Goal: Task Accomplishment & Management: Use online tool/utility

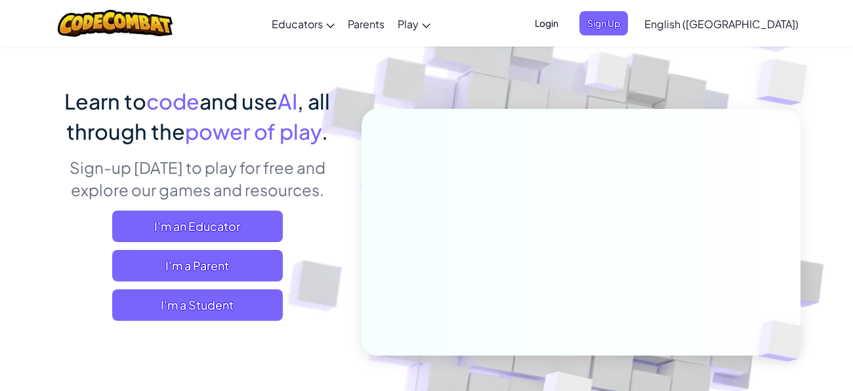
scroll to position [37, 0]
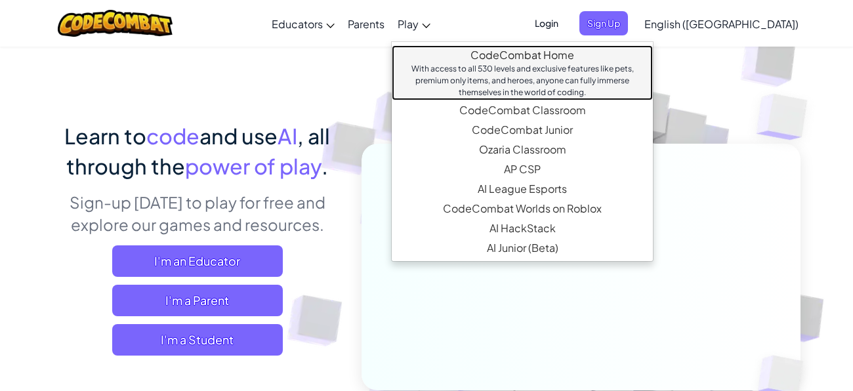
click at [511, 66] on div "With access to all 530 levels and exclusive features like pets, premium only it…" at bounding box center [522, 80] width 235 height 35
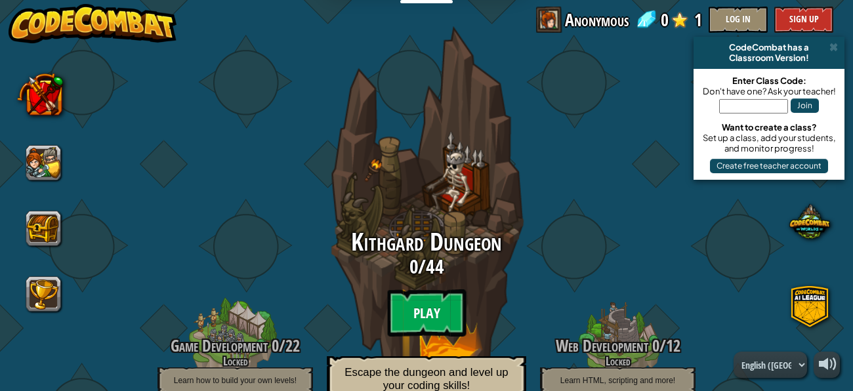
click at [415, 297] on btn "Play" at bounding box center [426, 313] width 79 height 47
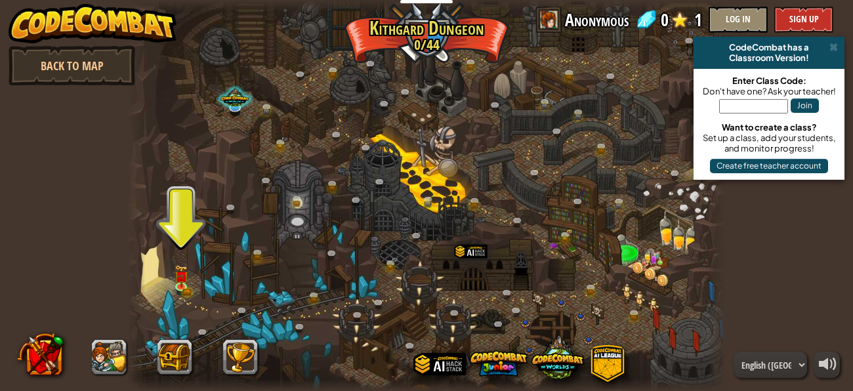
scroll to position [1, 0]
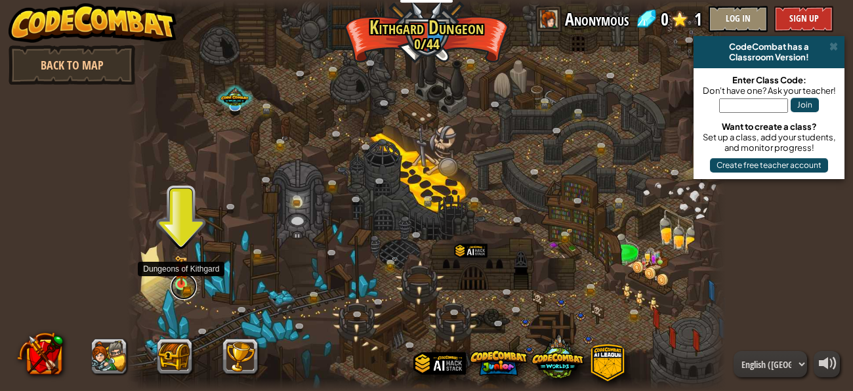
click at [185, 286] on link at bounding box center [184, 287] width 26 height 26
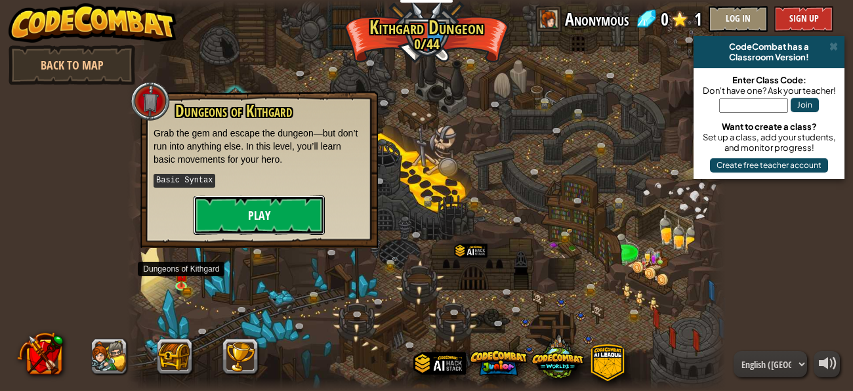
click at [300, 204] on button "Play" at bounding box center [259, 215] width 131 height 39
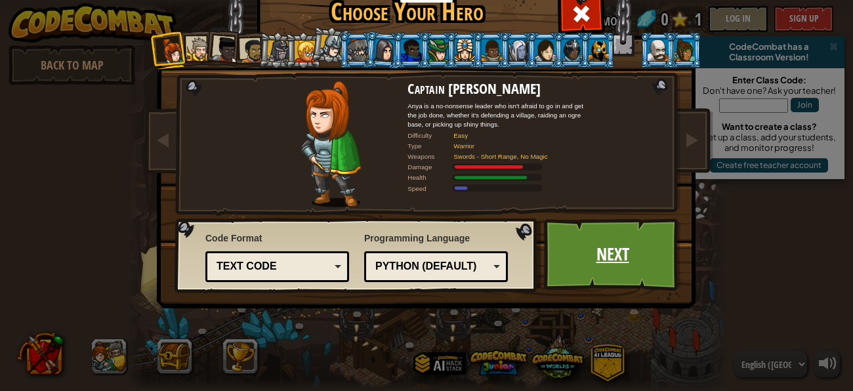
click at [574, 246] on link "Next" at bounding box center [612, 255] width 137 height 72
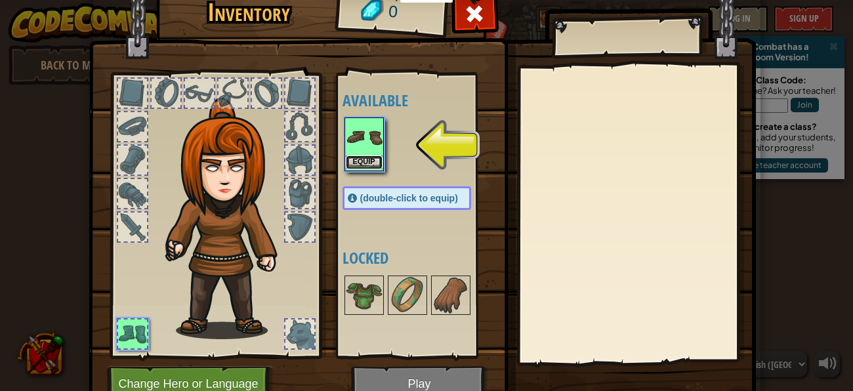
click at [376, 156] on button "Equip" at bounding box center [364, 163] width 37 height 14
click at [376, 277] on img at bounding box center [364, 295] width 37 height 37
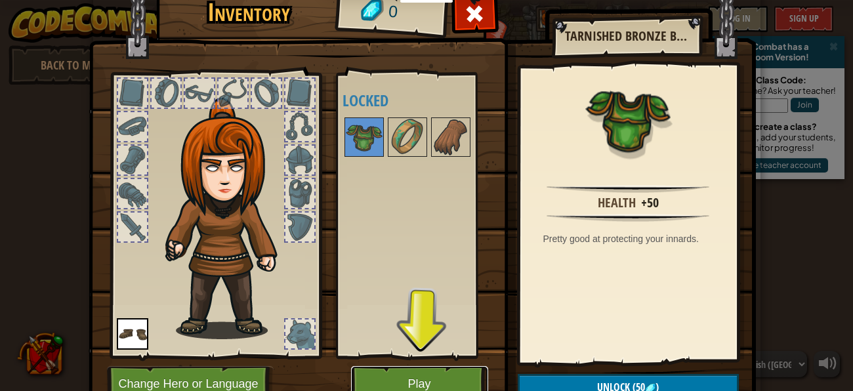
click at [415, 366] on button "Play" at bounding box center [419, 384] width 137 height 36
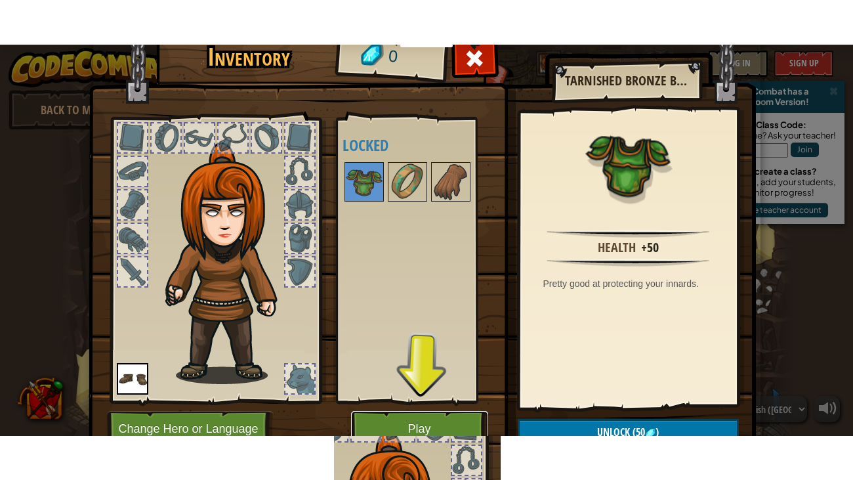
scroll to position [0, 0]
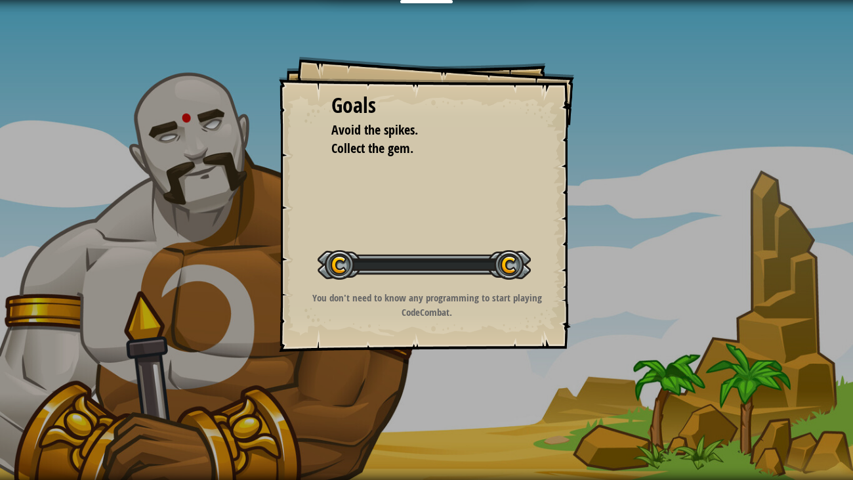
click at [426, 391] on div "Goals Avoid the spikes. Collect the gem. Start Level Error loading from server.…" at bounding box center [426, 240] width 853 height 480
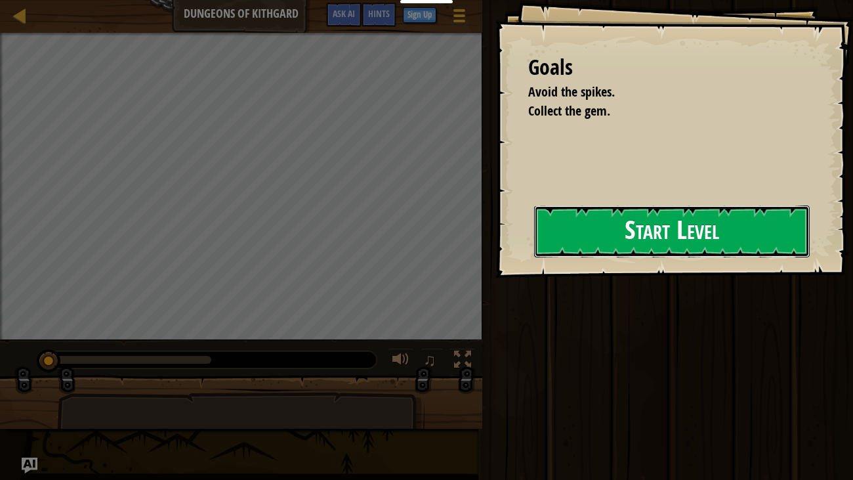
click at [585, 223] on button "Start Level" at bounding box center [672, 231] width 276 height 52
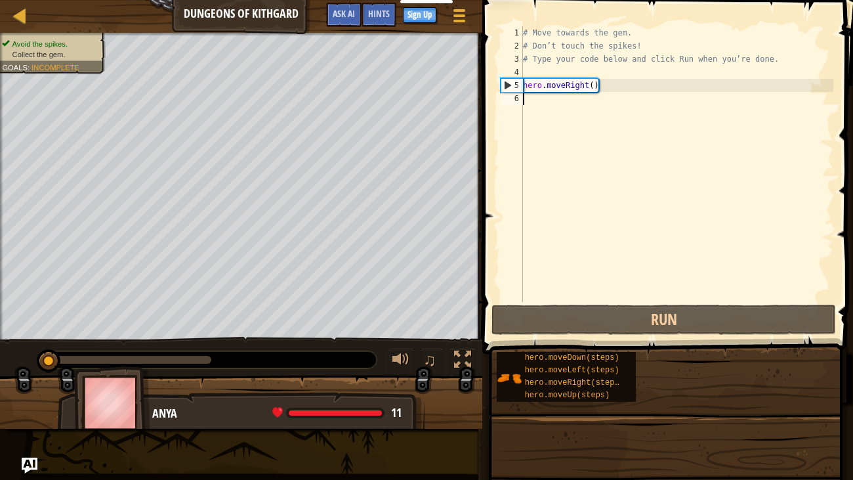
click at [585, 223] on div "# Move towards the gem. # Don’t touch the spikes! # Type your code below and cl…" at bounding box center [678, 177] width 314 height 302
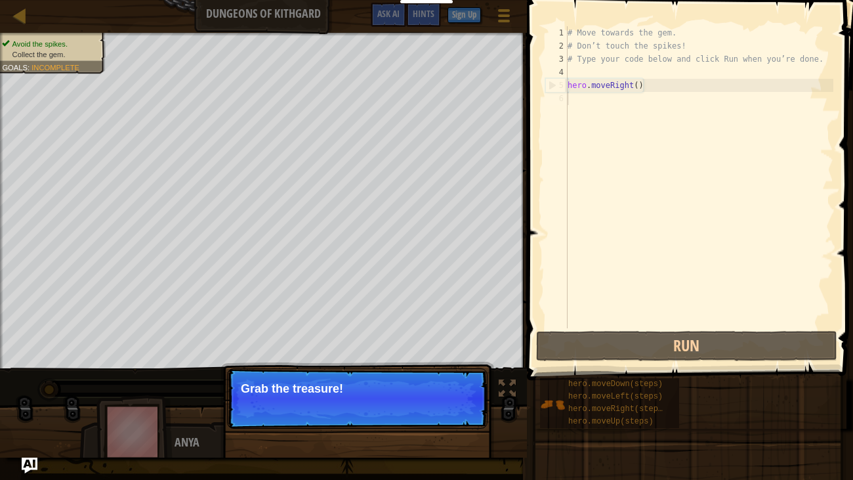
click at [648, 83] on div "# Move towards the gem. # Don’t touch the spikes! # Type your code below and cl…" at bounding box center [699, 190] width 269 height 328
type textarea "hero.moveRight()"
click at [648, 83] on div "# Move towards the gem. # Don’t touch the spikes! # Type your code below and cl…" at bounding box center [699, 190] width 269 height 328
click at [696, 155] on div "# Move towards the gem. # Don’t touch the spikes! # Type your code below and cl…" at bounding box center [699, 190] width 269 height 328
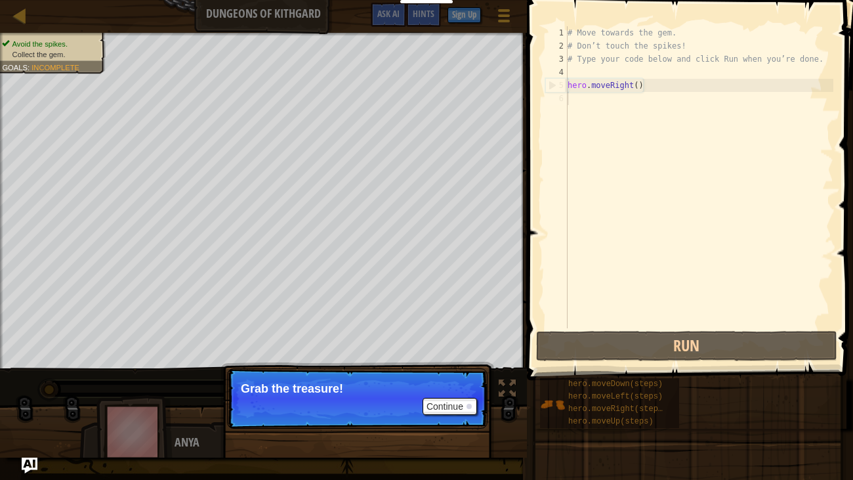
click at [696, 155] on div "# Move towards the gem. # Don’t touch the spikes! # Type your code below and cl…" at bounding box center [699, 190] width 269 height 328
click at [657, 85] on div "# Move towards the gem. # Don’t touch the spikes! # Type your code below and cl…" at bounding box center [699, 190] width 269 height 328
type textarea "hero.moveRight()"
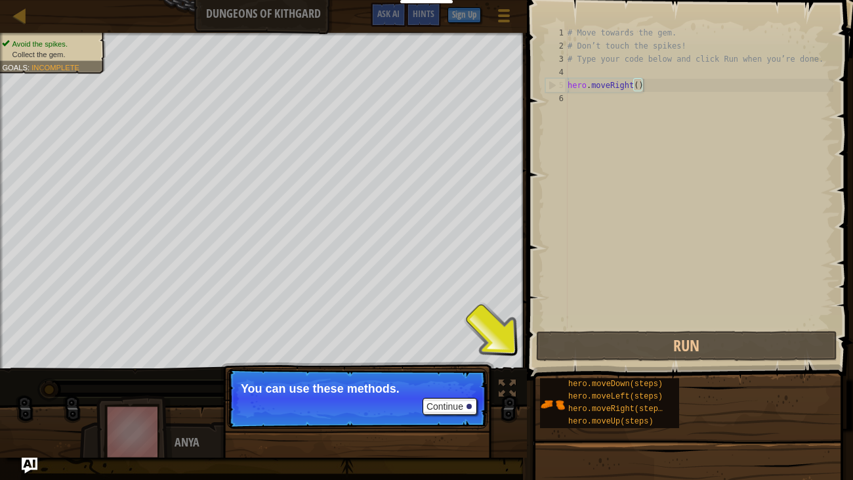
click at [630, 206] on div "# Move towards the gem. # Don’t touch the spikes! # Type your code below and cl…" at bounding box center [699, 190] width 269 height 328
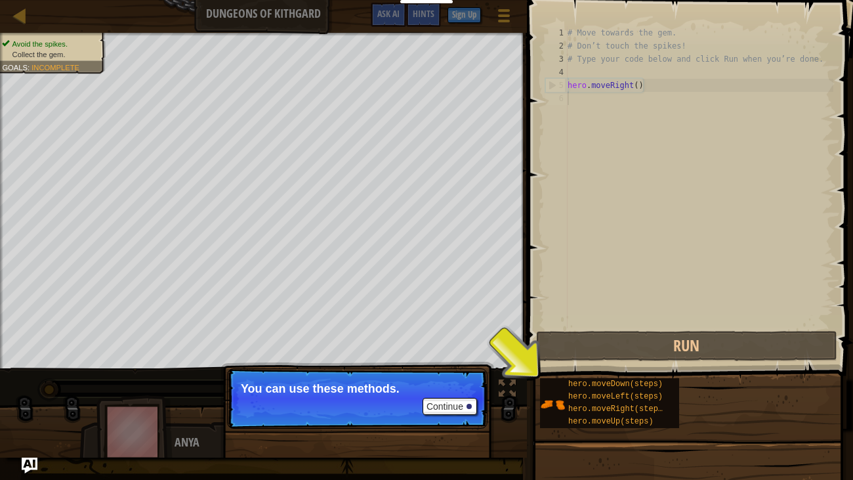
click at [630, 206] on div "# Move towards the gem. # Don’t touch the spikes! # Type your code below and cl…" at bounding box center [699, 190] width 269 height 328
click at [452, 391] on div "Continue You can use these methods." at bounding box center [358, 465] width 274 height 194
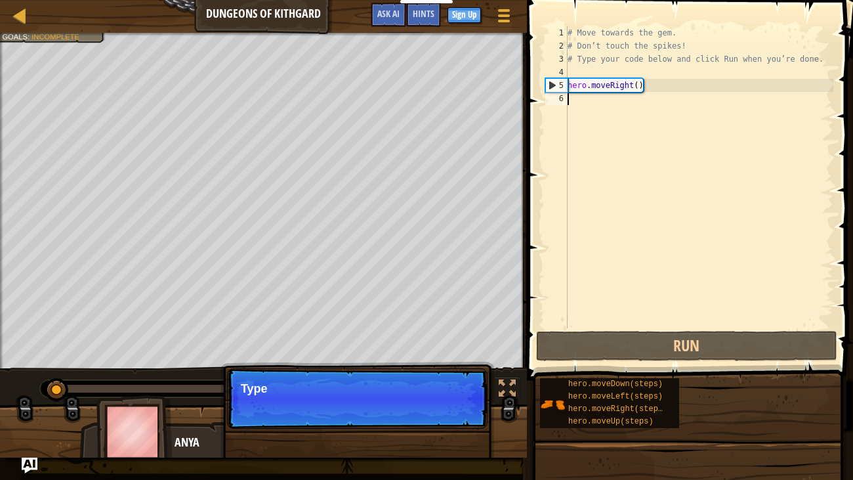
click at [452, 391] on p "Continue Type" at bounding box center [357, 398] width 261 height 60
click at [452, 391] on p "Continue Type your" at bounding box center [357, 398] width 261 height 60
click at [452, 391] on p "Continue Type your code on" at bounding box center [357, 398] width 261 height 60
click at [452, 391] on p "Continue Type your code on the ri" at bounding box center [357, 398] width 261 height 60
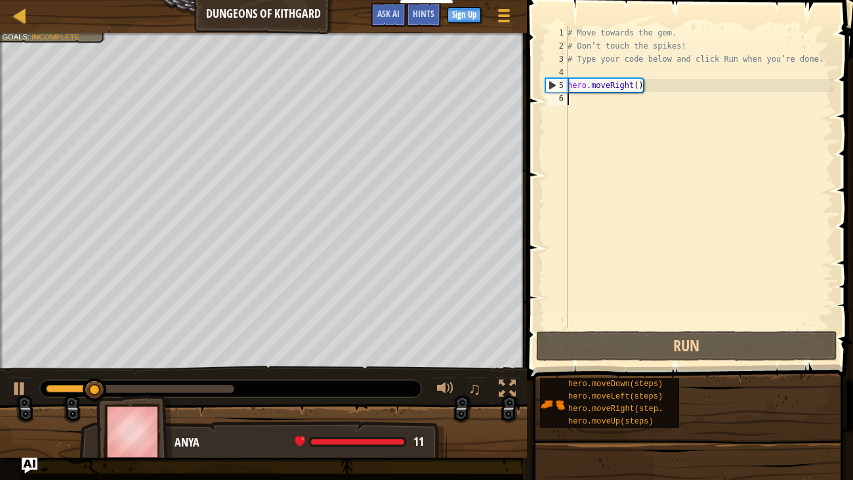
click at [452, 391] on div at bounding box center [263, 437] width 527 height 66
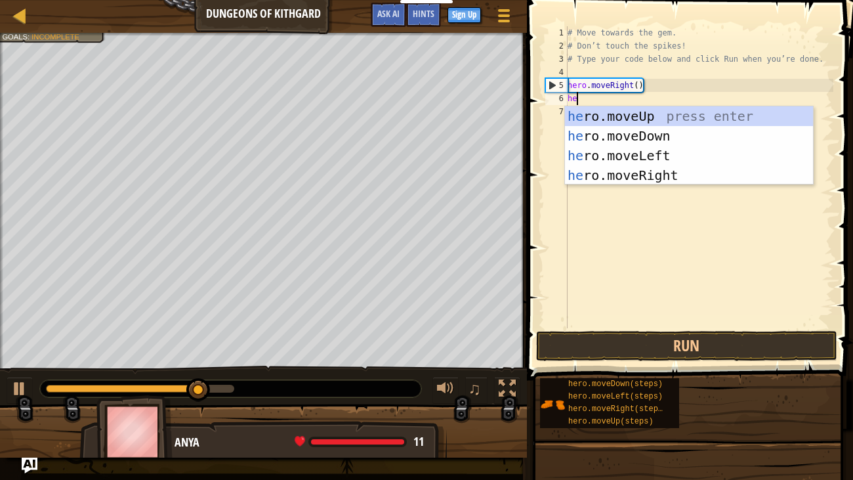
type textarea "hero"
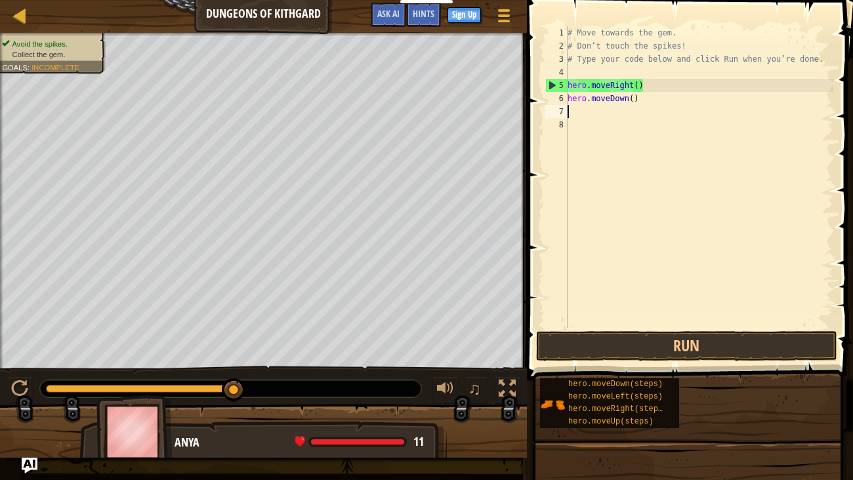
scroll to position [4, 0]
type textarea "g"
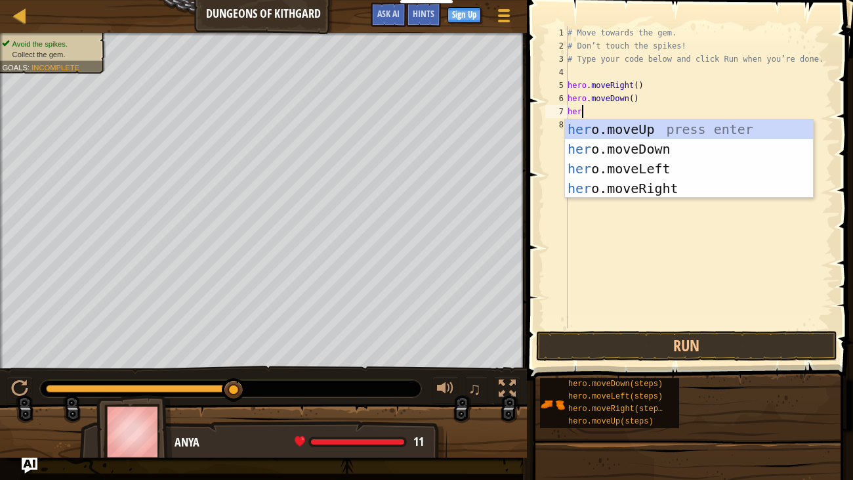
type textarea "hero"
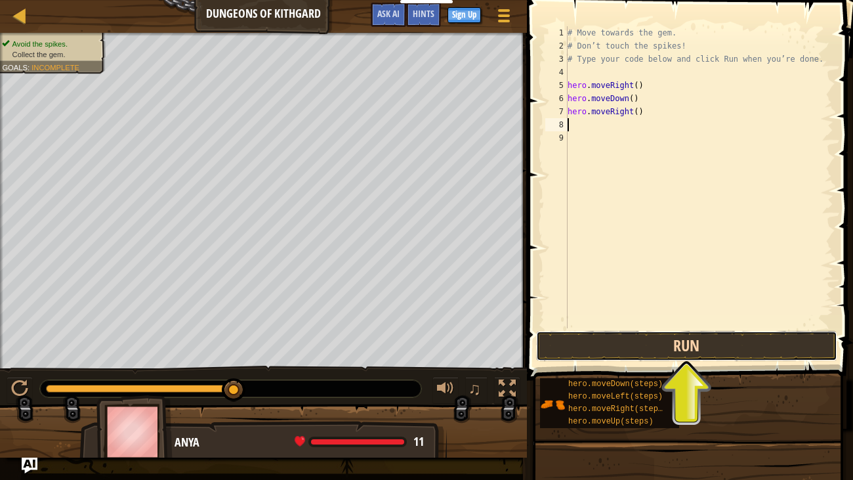
click at [703, 351] on button "Run" at bounding box center [686, 346] width 301 height 30
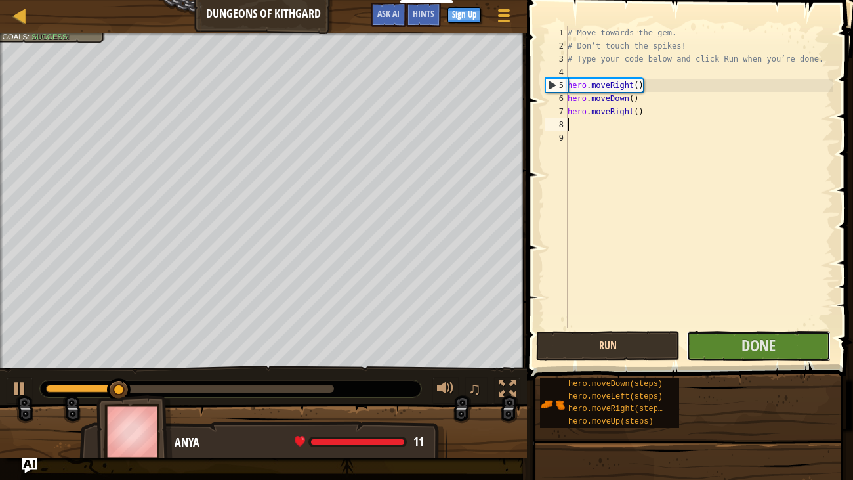
click at [703, 351] on button "Done" at bounding box center [759, 346] width 144 height 30
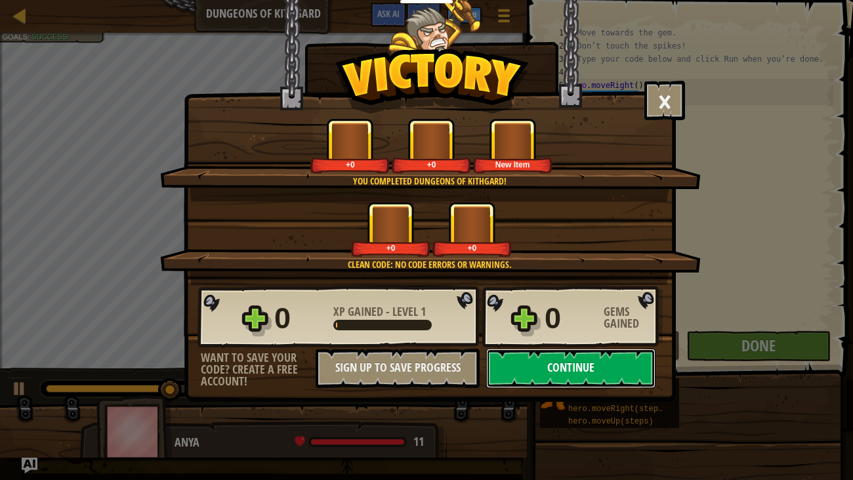
click at [528, 356] on button "Continue" at bounding box center [570, 368] width 169 height 39
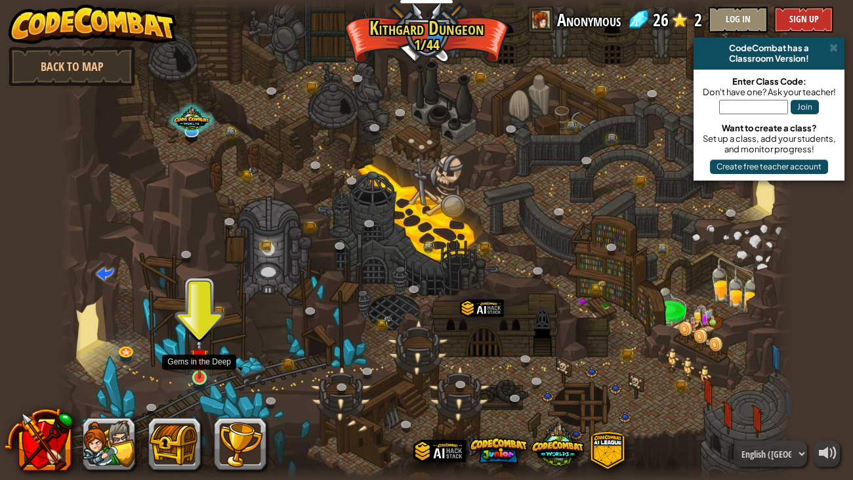
click at [200, 368] on img at bounding box center [199, 358] width 18 height 42
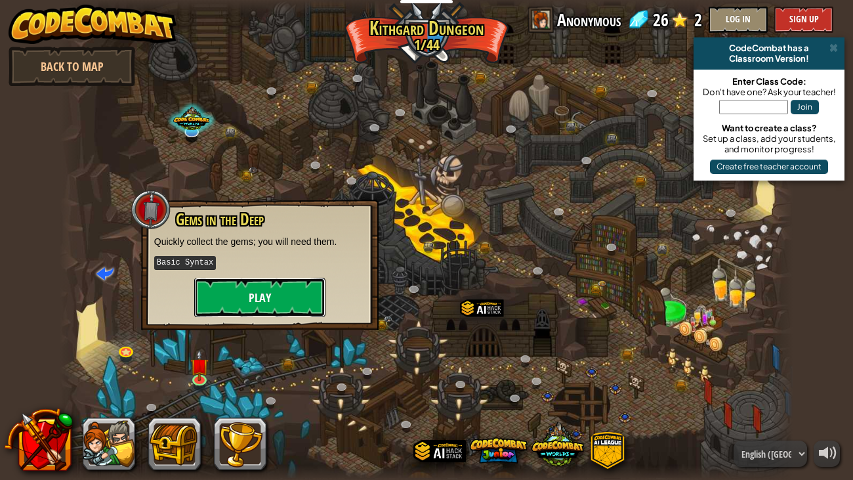
click at [265, 294] on button "Play" at bounding box center [259, 297] width 131 height 39
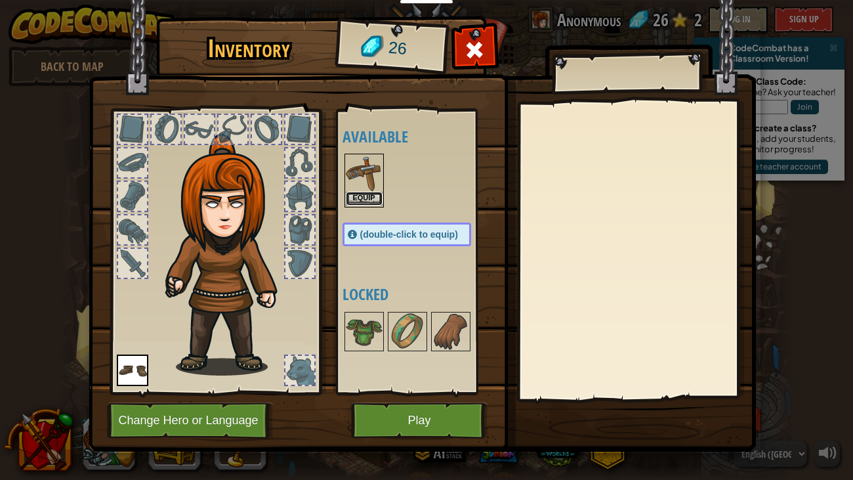
click at [357, 199] on button "Equip" at bounding box center [364, 199] width 37 height 14
click at [357, 199] on div "Available Equip Equip (double-click to equip) Locked" at bounding box center [420, 252] width 155 height 274
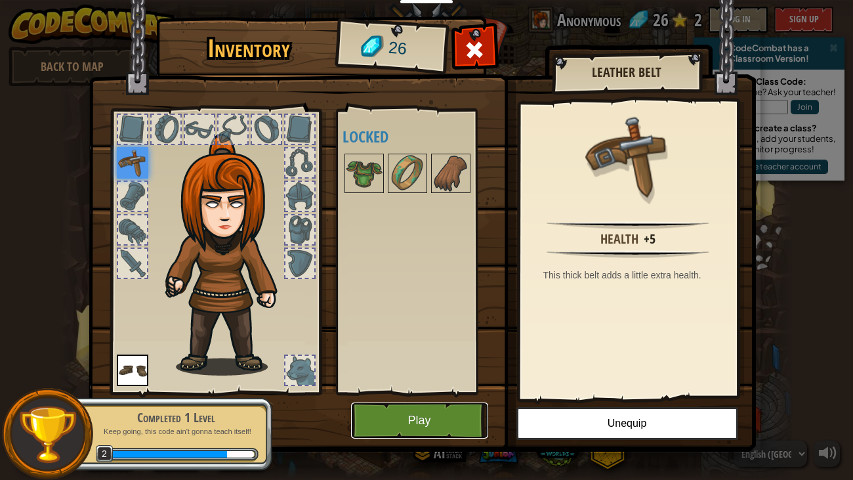
click at [396, 391] on button "Play" at bounding box center [419, 420] width 137 height 36
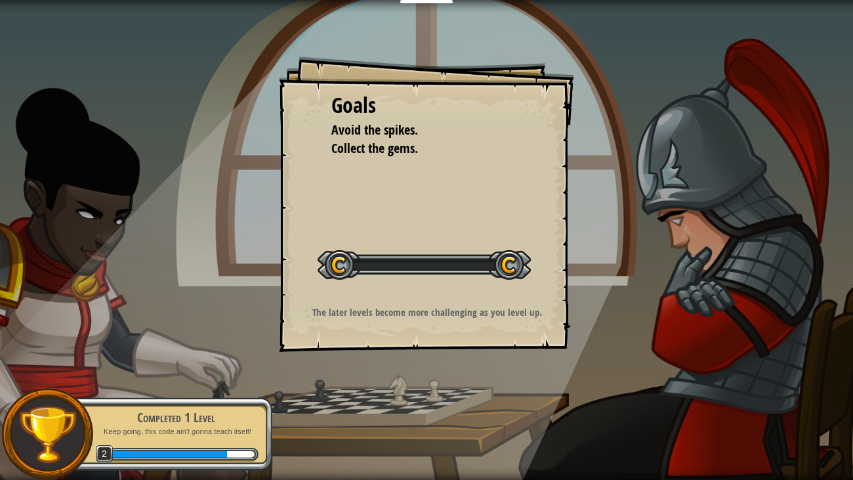
click at [398, 391] on div "Goals Avoid the spikes. Collect the gems. Start Level Error loading from server…" at bounding box center [426, 240] width 853 height 480
click at [464, 370] on div "Goals Avoid the spikes. Collect the gems. Start Level Error loading from server…" at bounding box center [426, 240] width 853 height 480
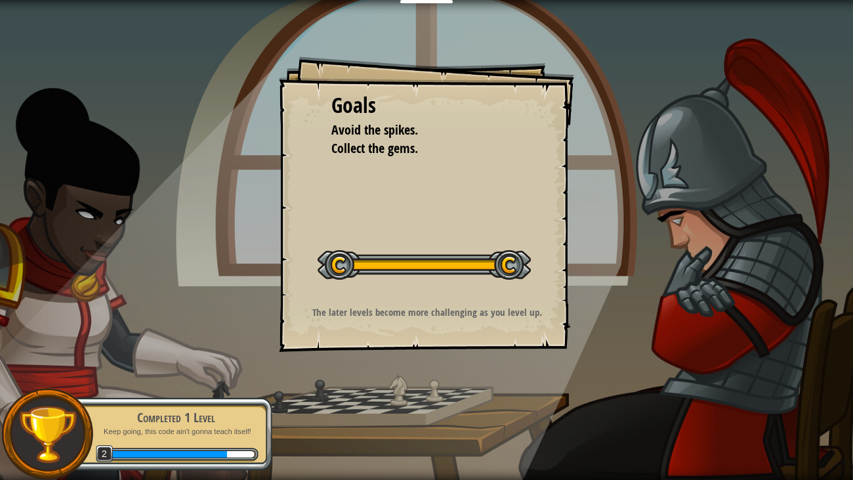
click at [464, 370] on div "Goals Avoid the spikes. Collect the gems. Start Level Error loading from server…" at bounding box center [426, 240] width 853 height 480
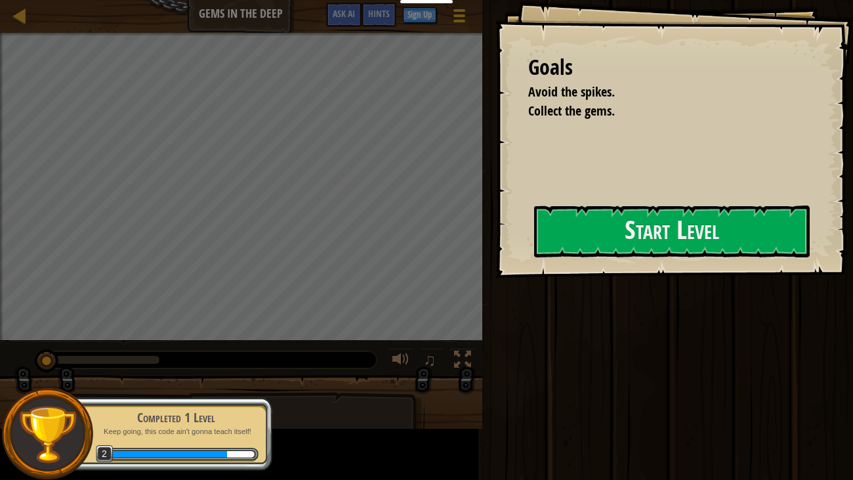
click at [464, 370] on button at bounding box center [463, 361] width 26 height 27
click at [534, 300] on div at bounding box center [672, 285] width 276 height 30
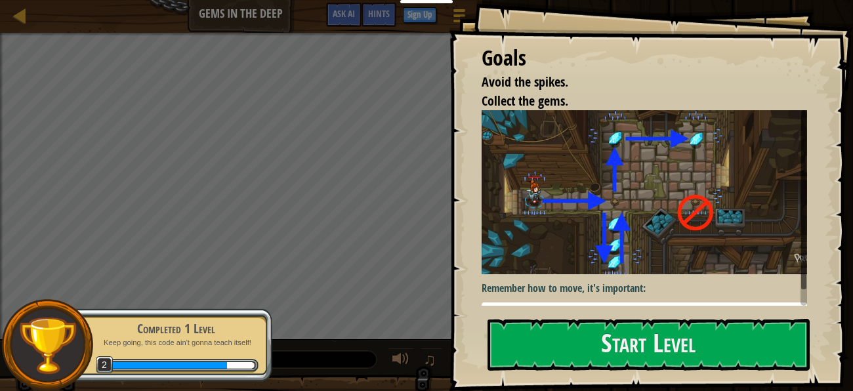
click at [544, 244] on img at bounding box center [645, 192] width 326 height 164
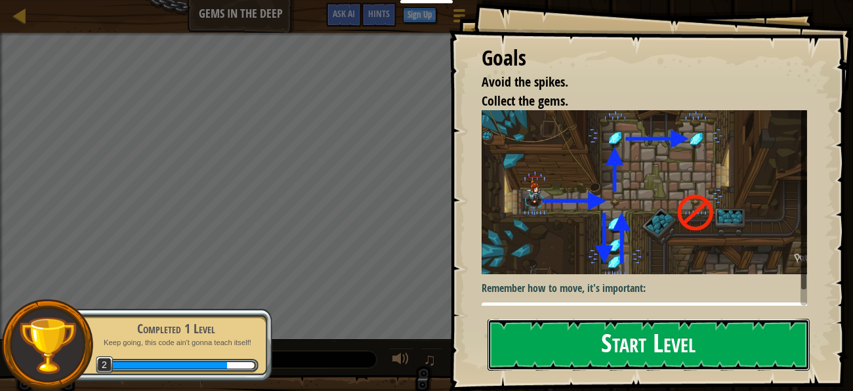
click at [537, 356] on button "Start Level" at bounding box center [649, 345] width 322 height 52
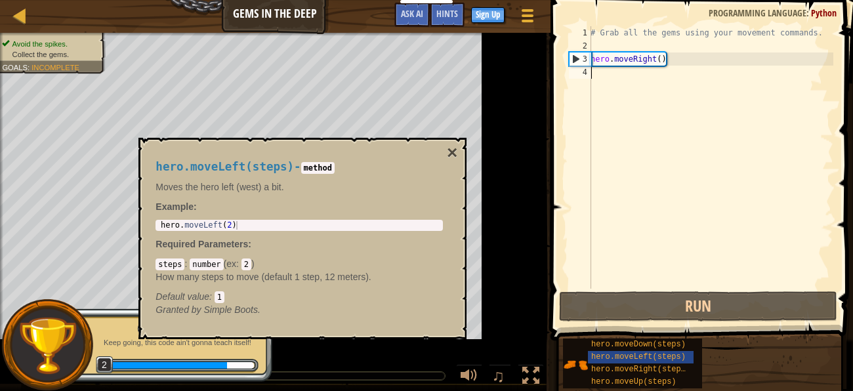
click at [537, 356] on div "♫" at bounding box center [275, 372] width 551 height 39
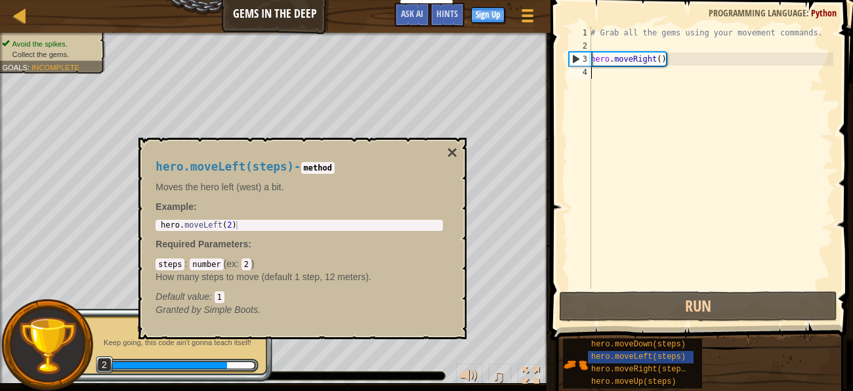
click at [537, 356] on div "♫" at bounding box center [275, 372] width 551 height 39
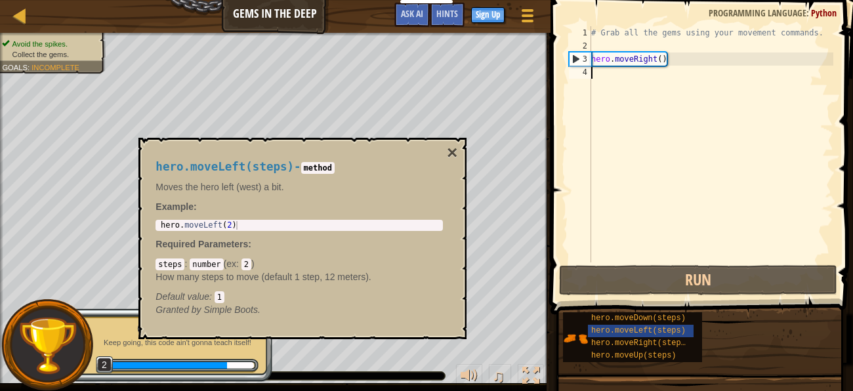
click at [610, 255] on div "# Grab all the gems using your movement commands. hero . moveRight ( )" at bounding box center [711, 157] width 245 height 263
click at [711, 60] on div "# Grab all the gems using your movement commands. hero . moveRight ( )" at bounding box center [711, 157] width 245 height 263
type textarea "hero.moveRight()"
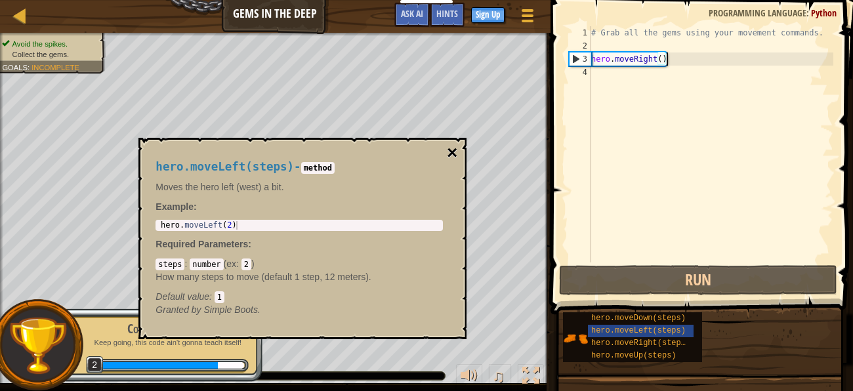
click at [456, 148] on button "×" at bounding box center [452, 153] width 11 height 18
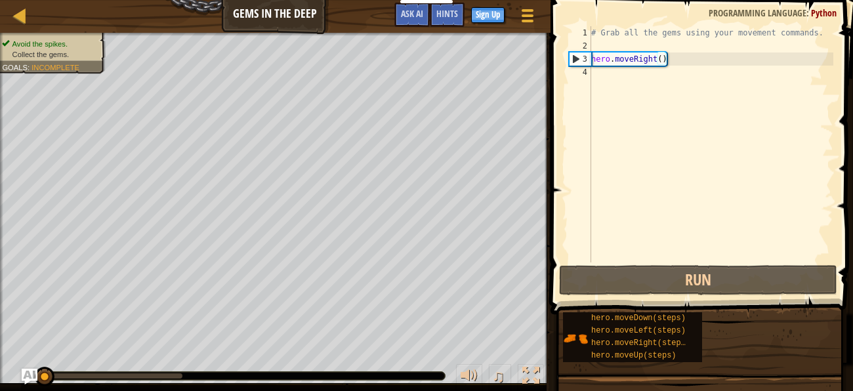
click at [616, 81] on div "# Grab all the gems using your movement commands. hero . moveRight ( )" at bounding box center [711, 157] width 245 height 263
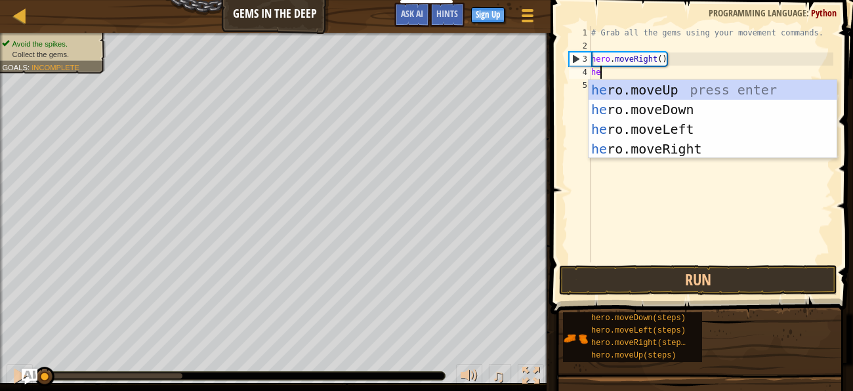
type textarea "hero"
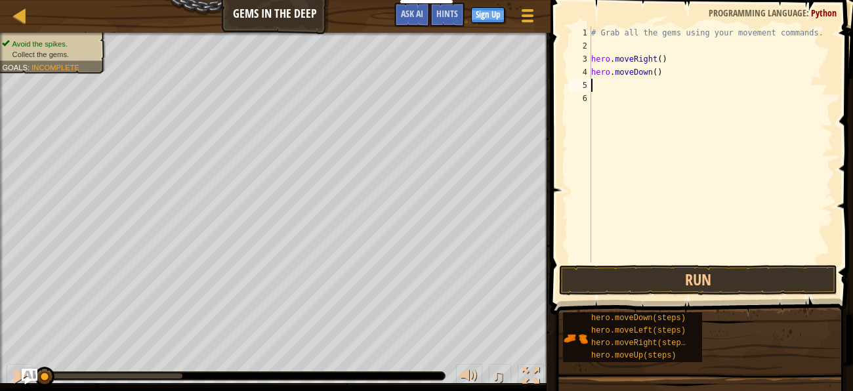
scroll to position [4, 0]
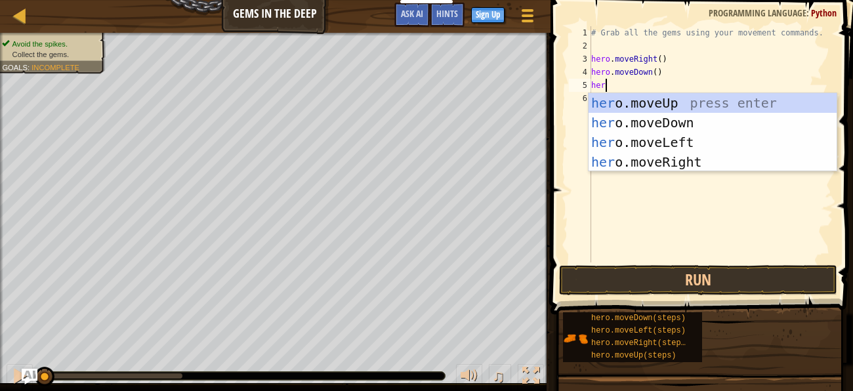
type textarea "hero"
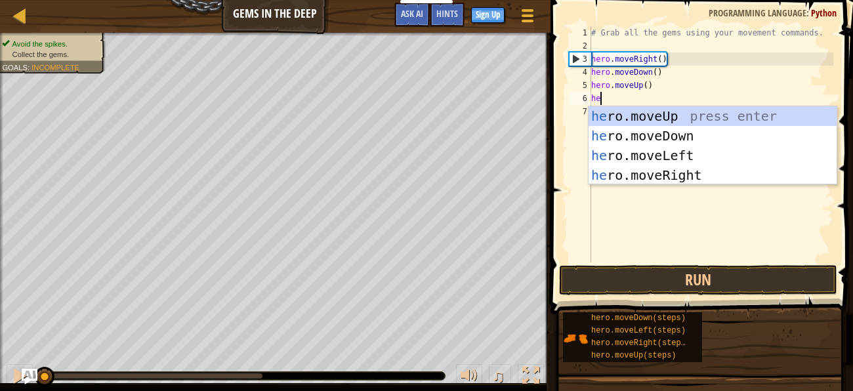
type textarea "hero"
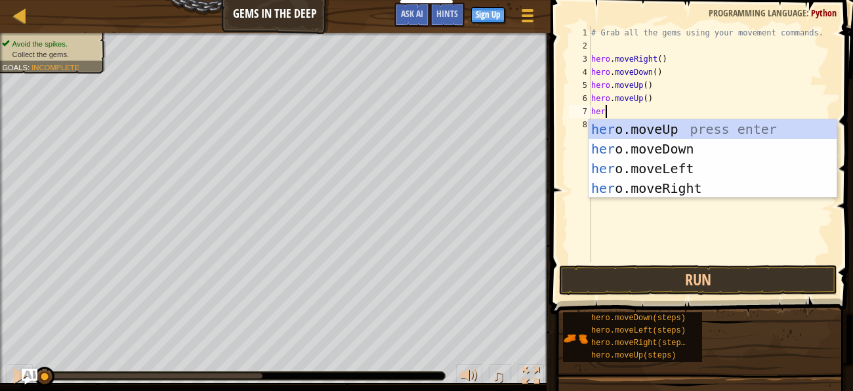
type textarea "hero"
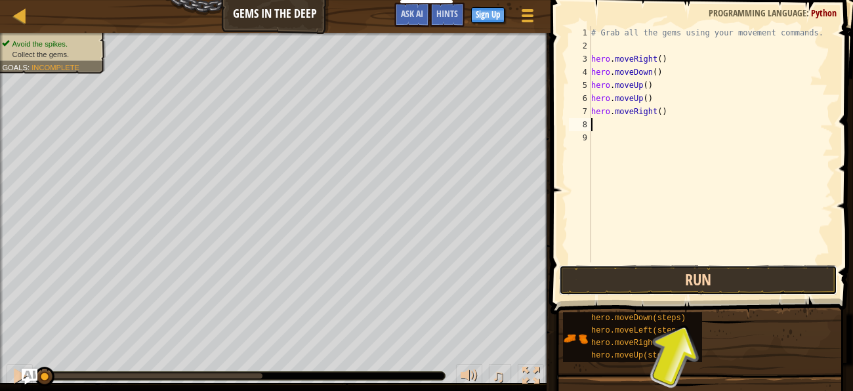
click at [620, 279] on button "Run" at bounding box center [698, 280] width 278 height 30
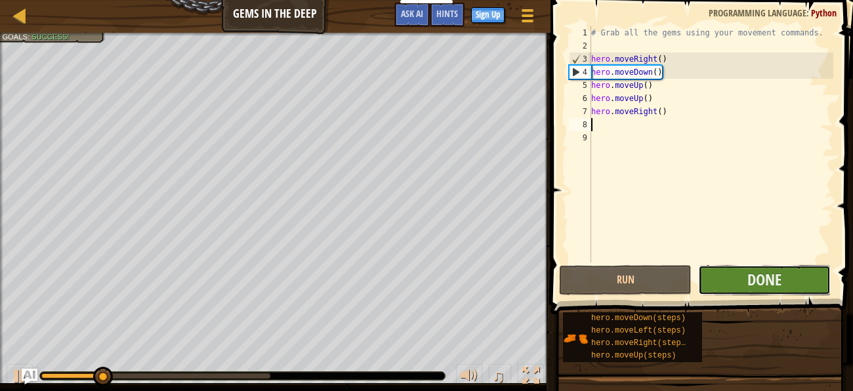
click at [726, 274] on button "Done" at bounding box center [765, 280] width 133 height 30
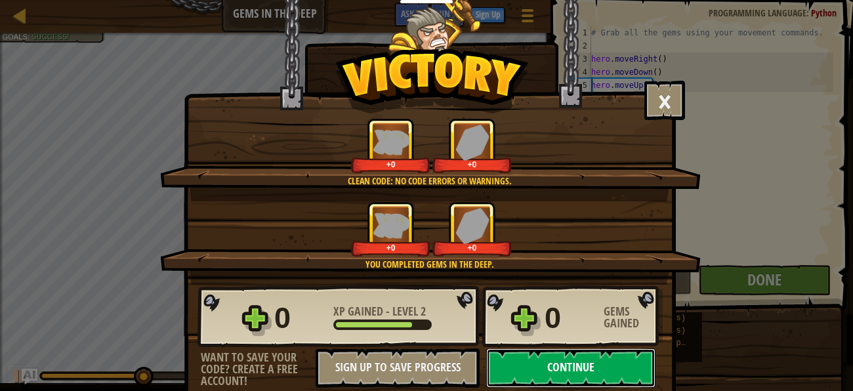
click at [557, 376] on button "Continue" at bounding box center [570, 368] width 169 height 39
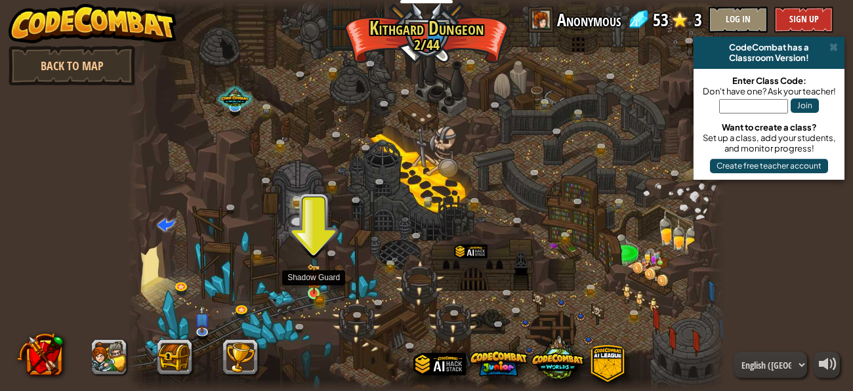
click at [310, 284] on img at bounding box center [314, 280] width 8 height 8
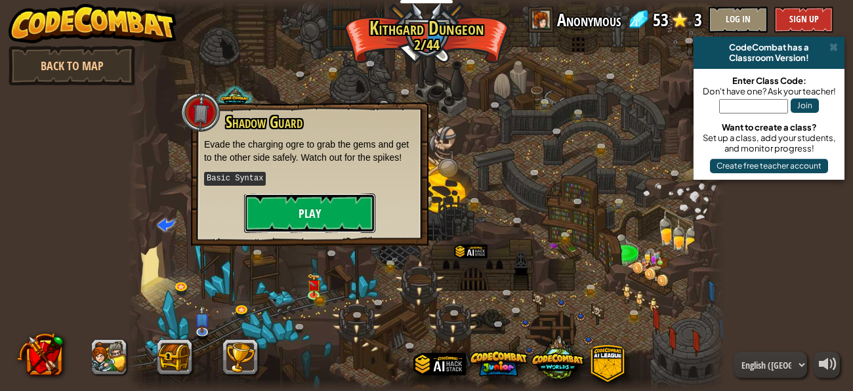
click at [316, 216] on button "Play" at bounding box center [309, 213] width 131 height 39
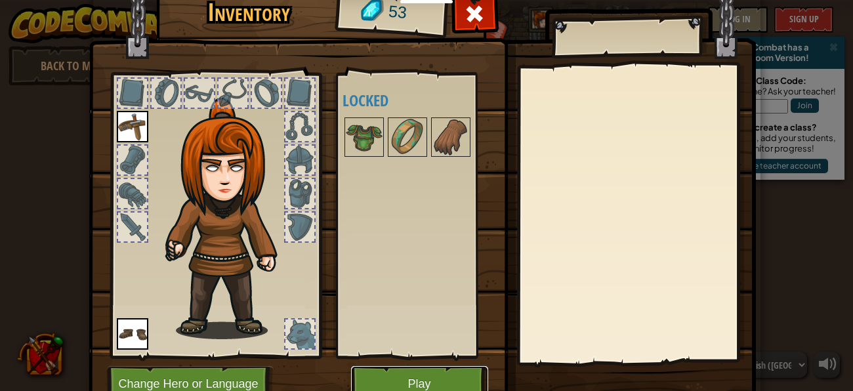
click at [443, 386] on button "Play" at bounding box center [419, 384] width 137 height 36
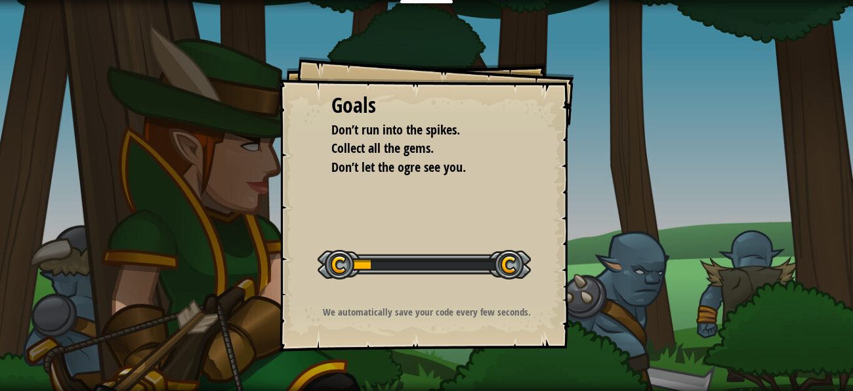
click at [488, 146] on li "Collect all the gems." at bounding box center [417, 148] width 204 height 19
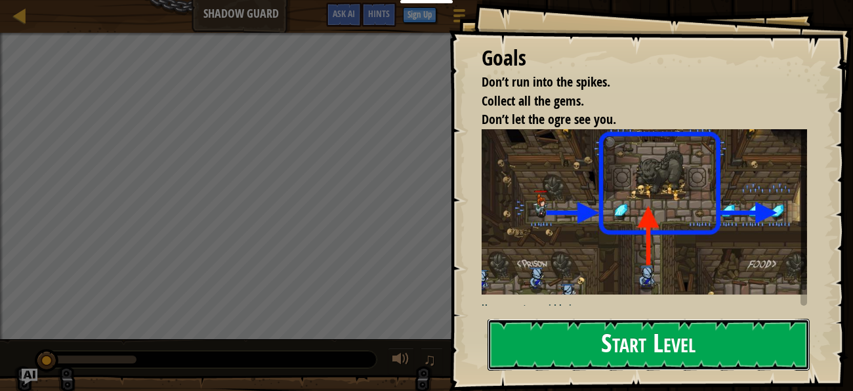
click at [702, 319] on button "Start Level" at bounding box center [649, 345] width 322 height 52
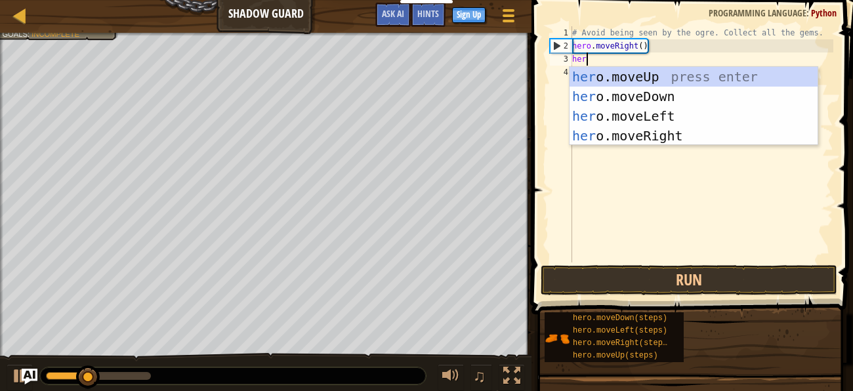
type textarea "hero"
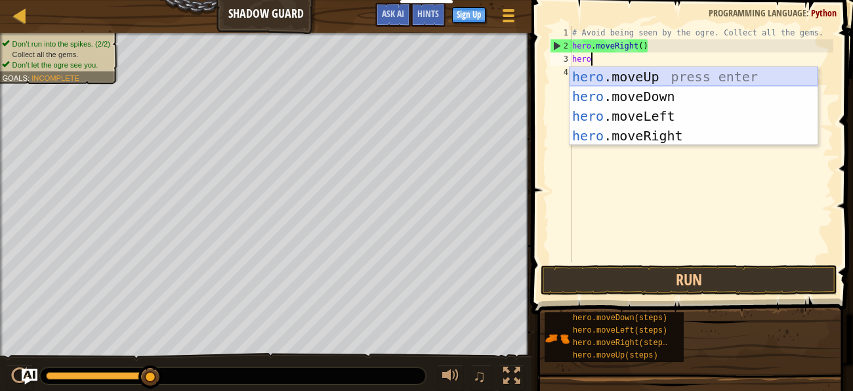
click at [661, 81] on div "hero .moveUp press enter hero .moveDown press enter hero .moveLeft press enter …" at bounding box center [694, 126] width 248 height 118
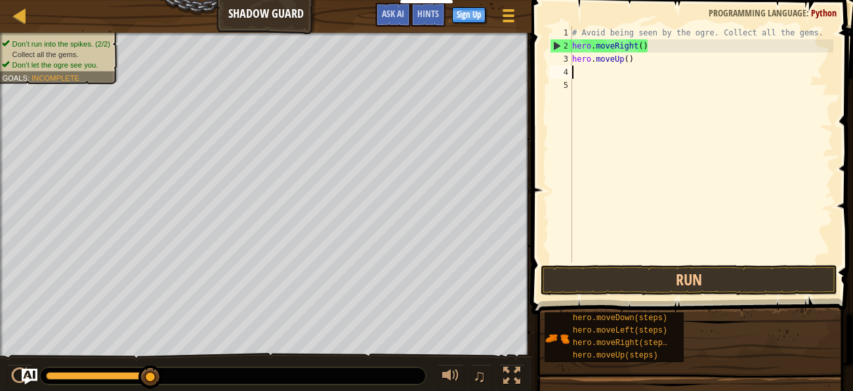
scroll to position [4, 0]
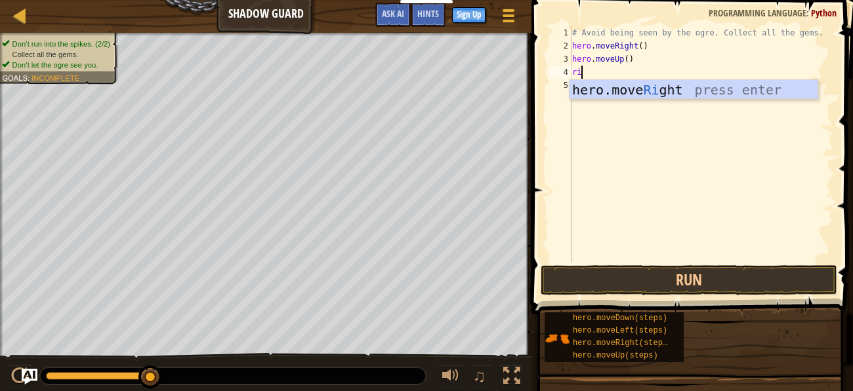
type textarea "rig"
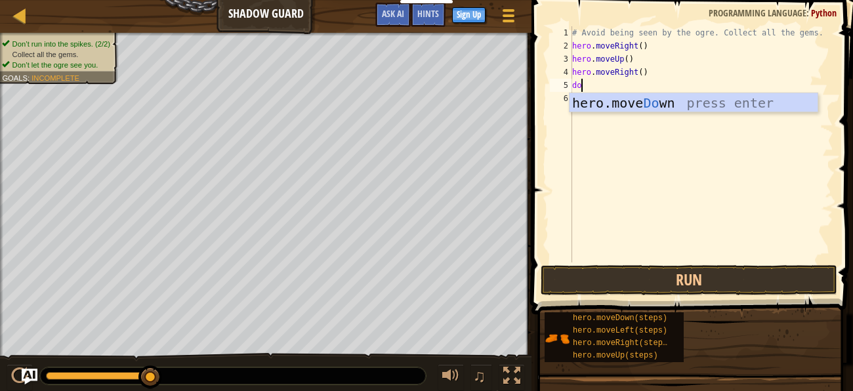
type textarea "down"
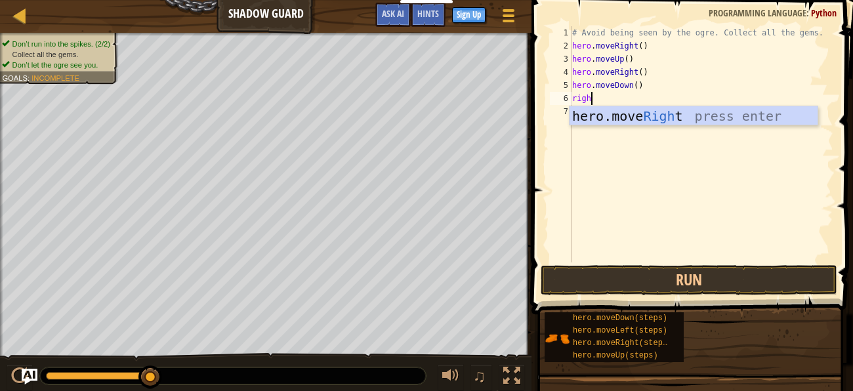
type textarea "right"
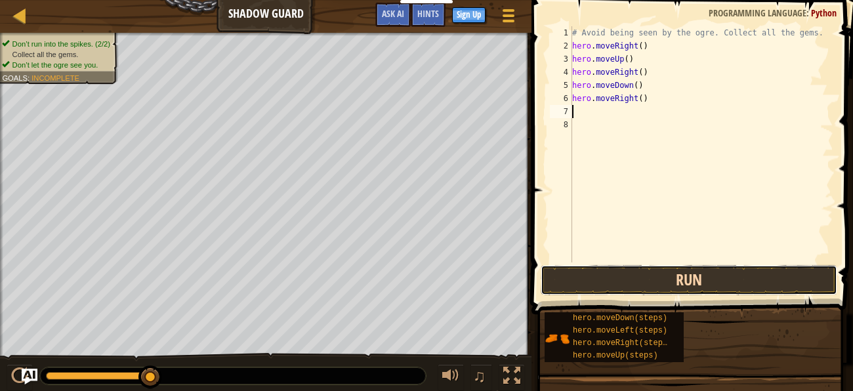
click at [656, 290] on button "Run" at bounding box center [689, 280] width 297 height 30
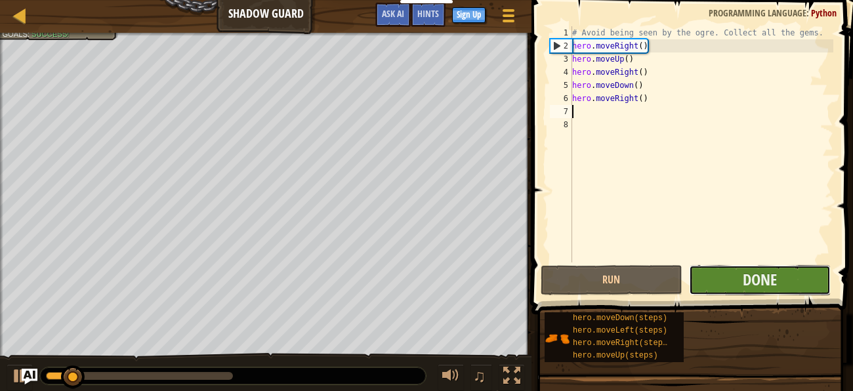
click at [794, 266] on button "Done" at bounding box center [760, 280] width 142 height 30
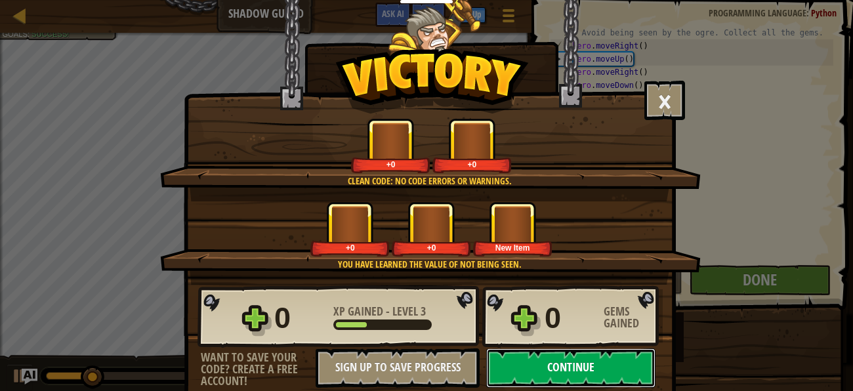
click at [546, 358] on button "Continue" at bounding box center [570, 368] width 169 height 39
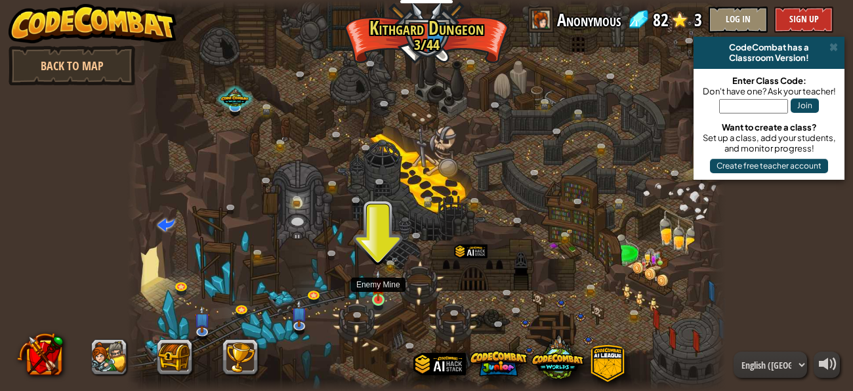
click at [377, 294] on img at bounding box center [379, 286] width 14 height 32
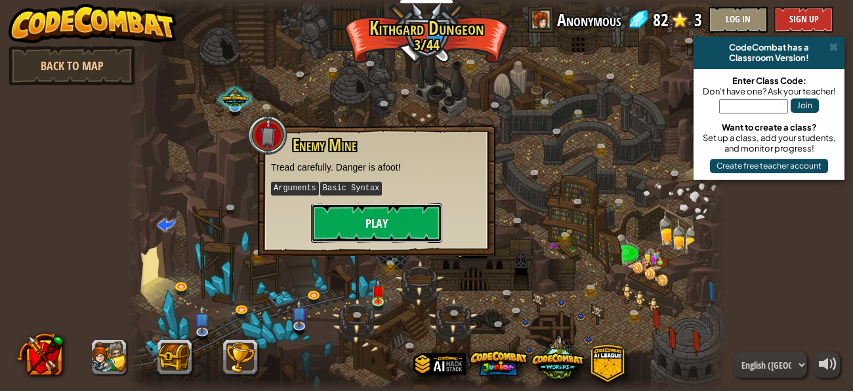
click at [383, 204] on button "Play" at bounding box center [376, 223] width 131 height 39
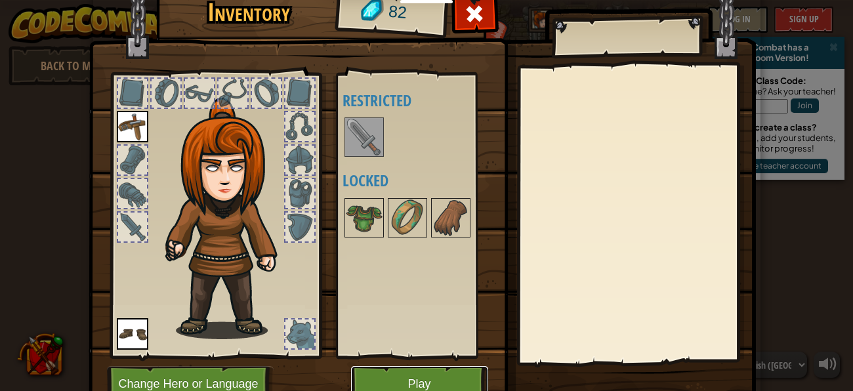
click at [400, 374] on button "Play" at bounding box center [419, 384] width 137 height 36
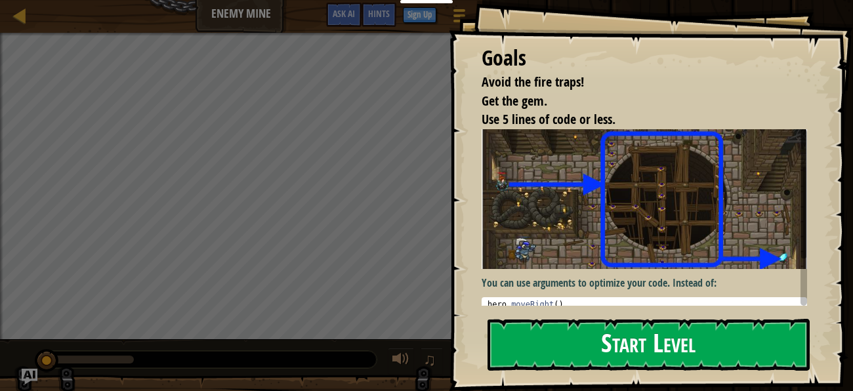
click at [691, 248] on img at bounding box center [645, 199] width 326 height 140
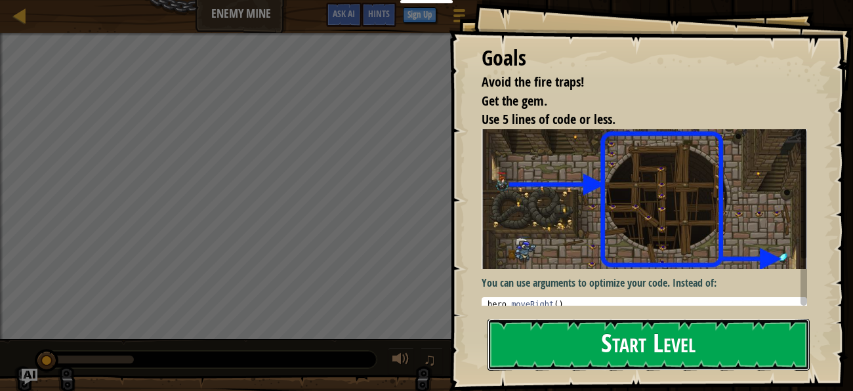
click at [662, 340] on button "Start Level" at bounding box center [649, 345] width 322 height 52
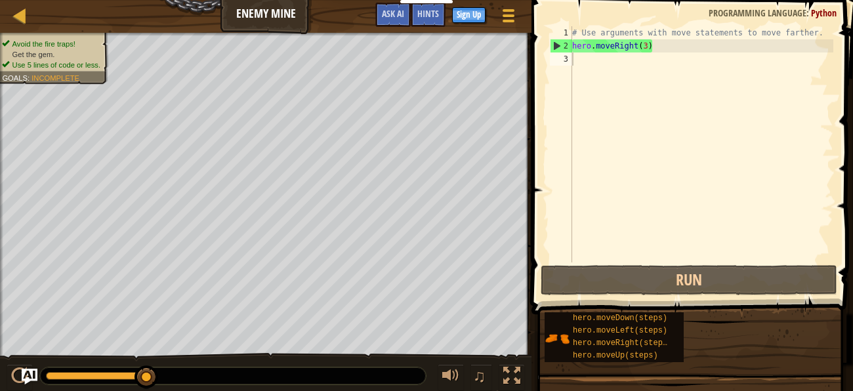
click at [672, 56] on div "# Use arguments with move statements to move farther. hero . moveRight ( 3 )" at bounding box center [702, 157] width 264 height 263
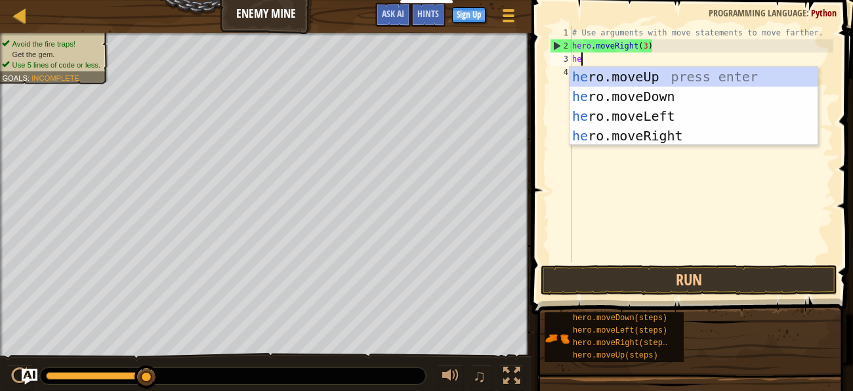
type textarea "h"
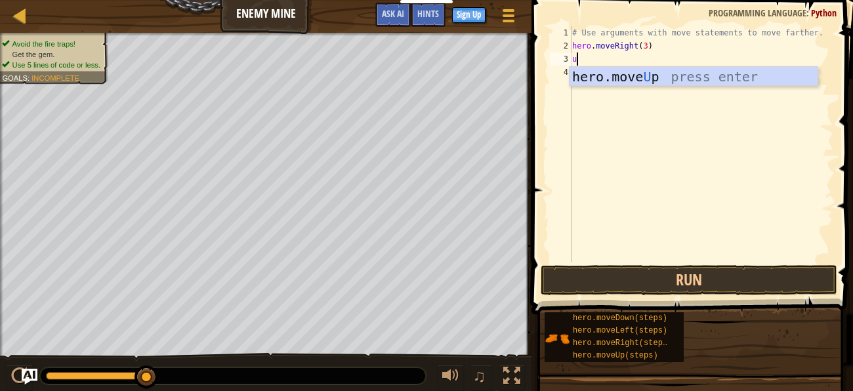
type textarea "up"
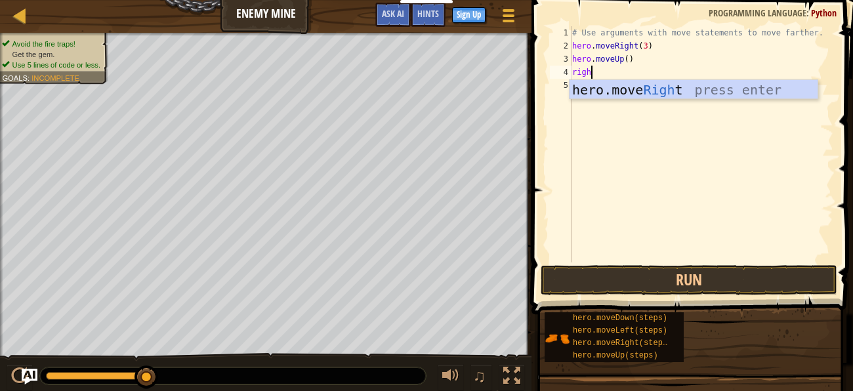
type textarea "right"
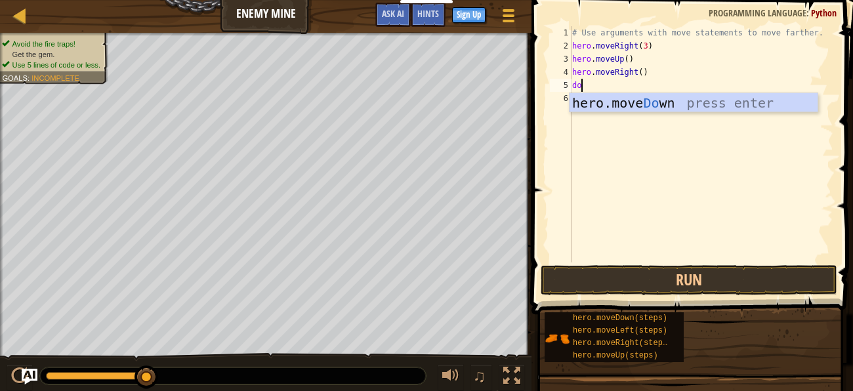
type textarea "down"
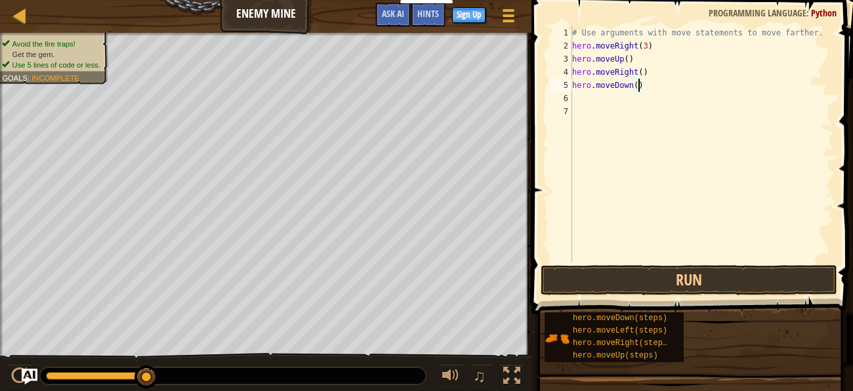
type textarea "hero.moveDown(3)"
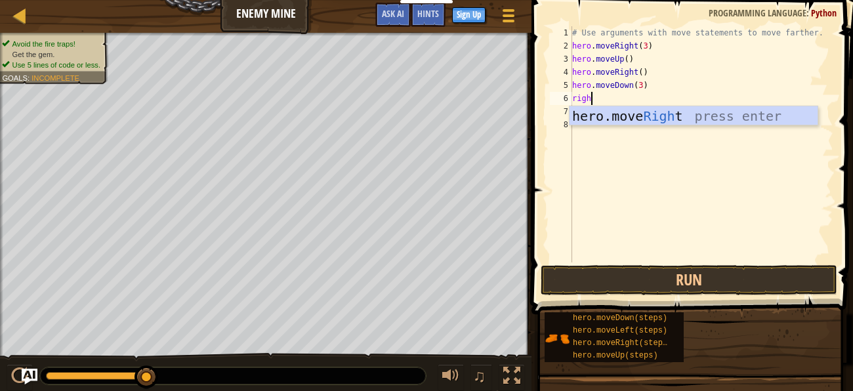
type textarea "right"
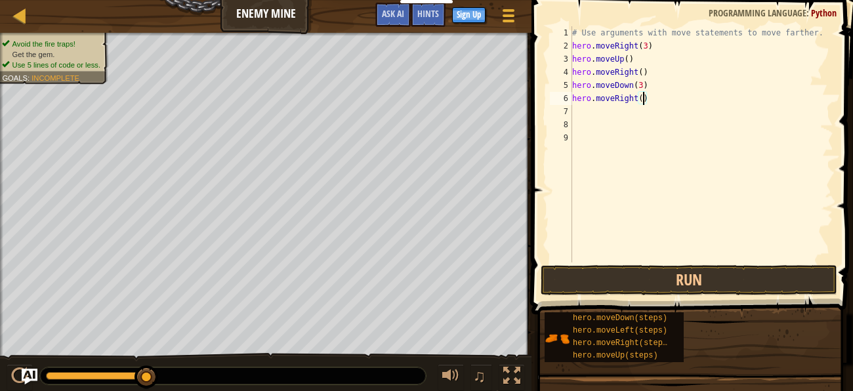
scroll to position [4, 37]
type textarea "hero.moveRight(2)"
click at [689, 267] on button "Run" at bounding box center [689, 280] width 297 height 30
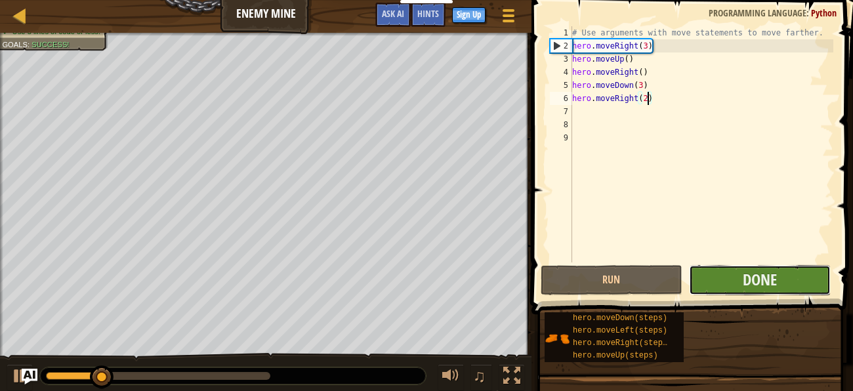
click at [708, 272] on button "Done" at bounding box center [760, 280] width 142 height 30
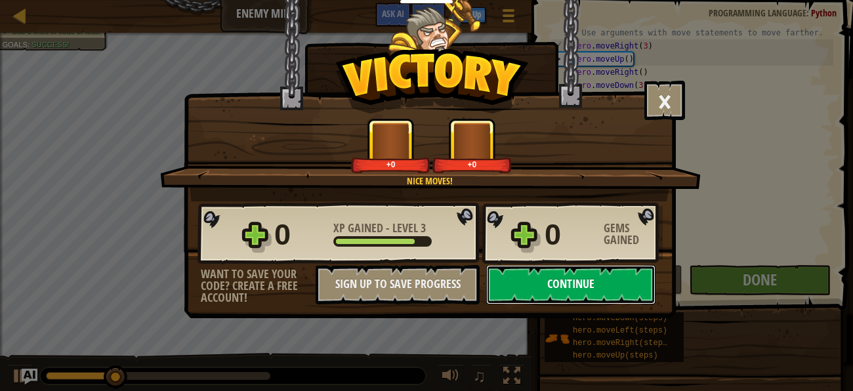
click at [563, 286] on button "Continue" at bounding box center [570, 284] width 169 height 39
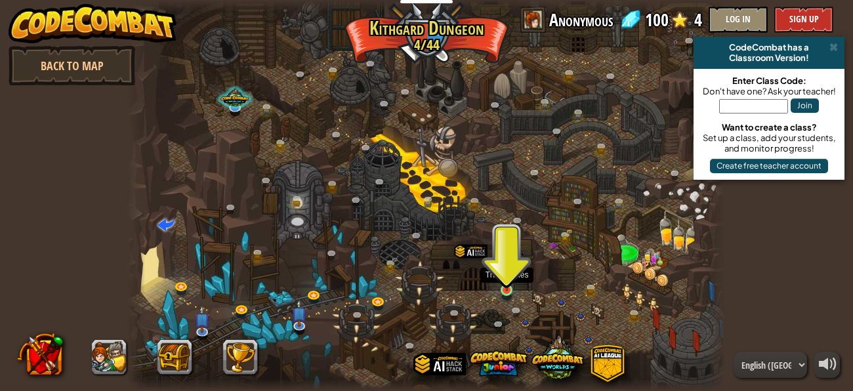
click at [504, 288] on img at bounding box center [507, 276] width 14 height 32
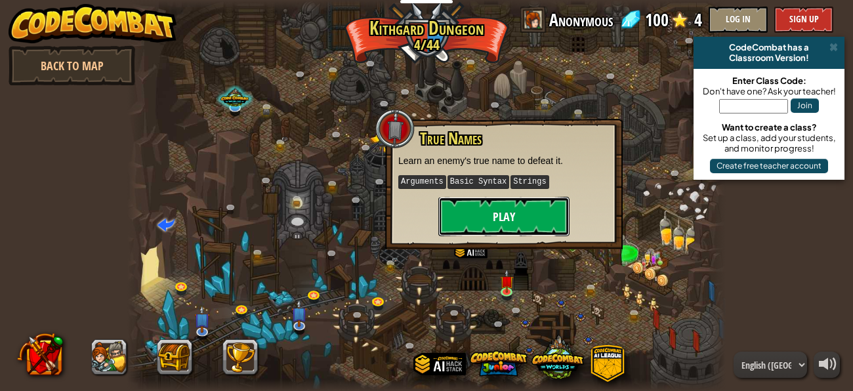
click at [482, 225] on button "Play" at bounding box center [504, 216] width 131 height 39
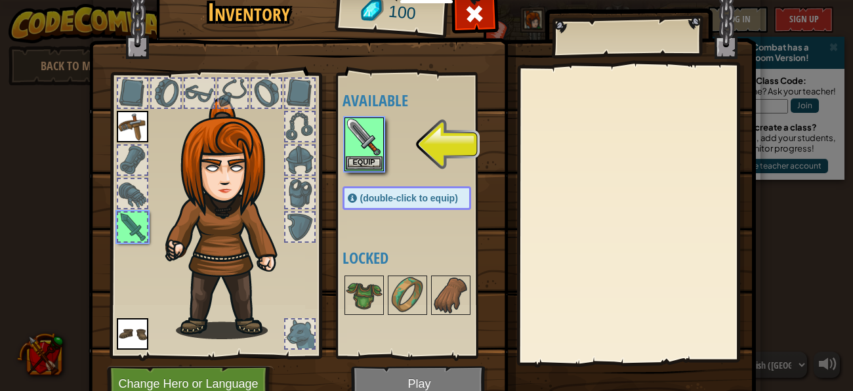
click at [386, 151] on div at bounding box center [420, 145] width 155 height 58
click at [376, 150] on img at bounding box center [364, 137] width 37 height 37
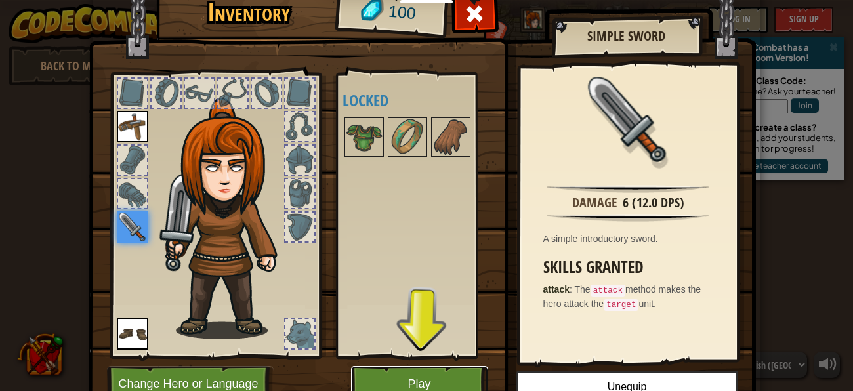
click at [412, 374] on button "Play" at bounding box center [419, 384] width 137 height 36
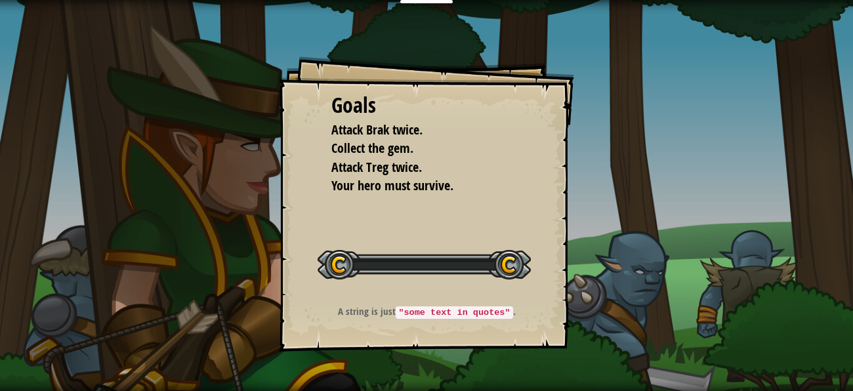
click at [412, 374] on div "Goals Attack Brak twice. Collect the gem. Attack Treg twice. Your hero must sur…" at bounding box center [426, 195] width 853 height 391
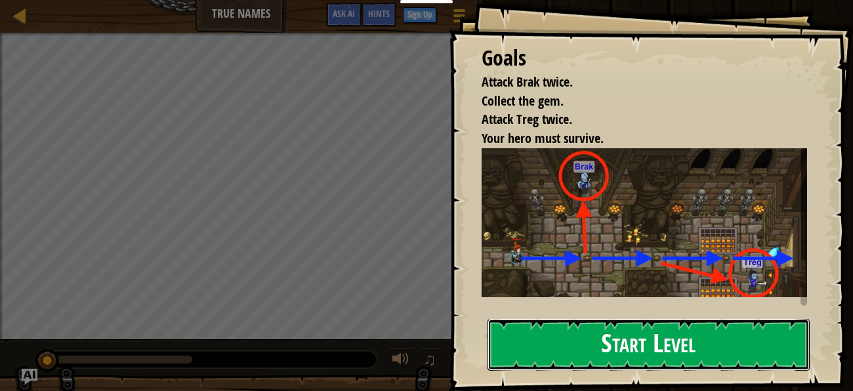
click at [602, 319] on button "Start Level" at bounding box center [649, 345] width 322 height 52
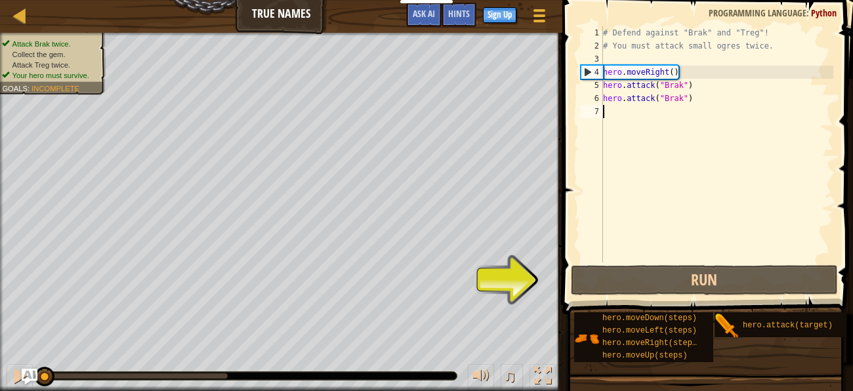
type textarea "mo"
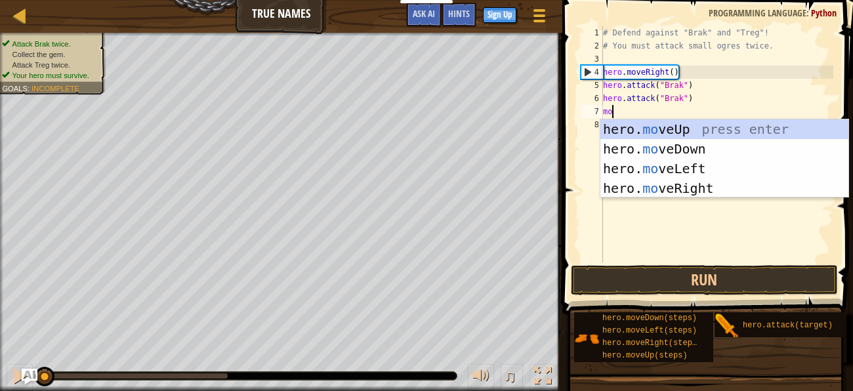
scroll to position [4, 3]
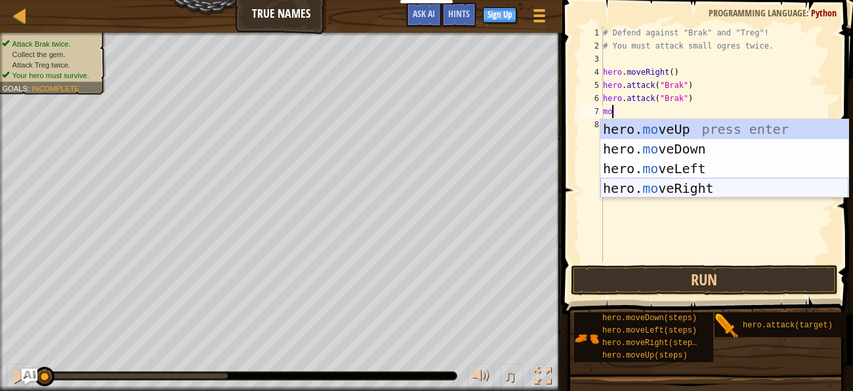
click at [689, 181] on div "hero. mo veUp press enter hero. mo veDown press enter hero. mo veLeft press ent…" at bounding box center [725, 178] width 248 height 118
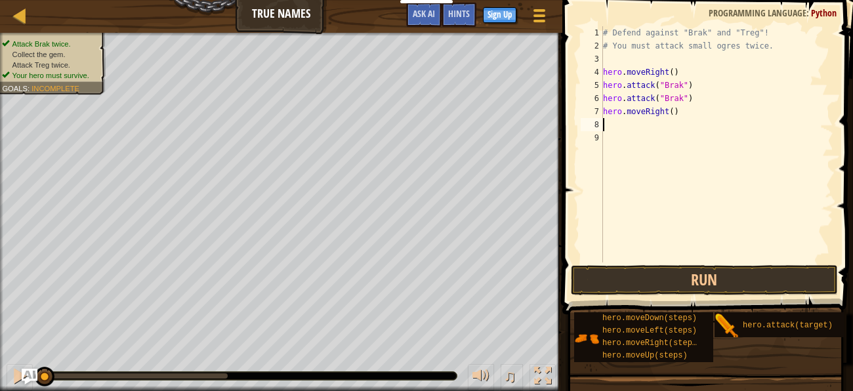
click at [673, 113] on div "# Defend against "Brak" and "Treg"! # You must attack small ogres twice. hero .…" at bounding box center [717, 157] width 233 height 263
type textarea "hero.moveRight(2)"
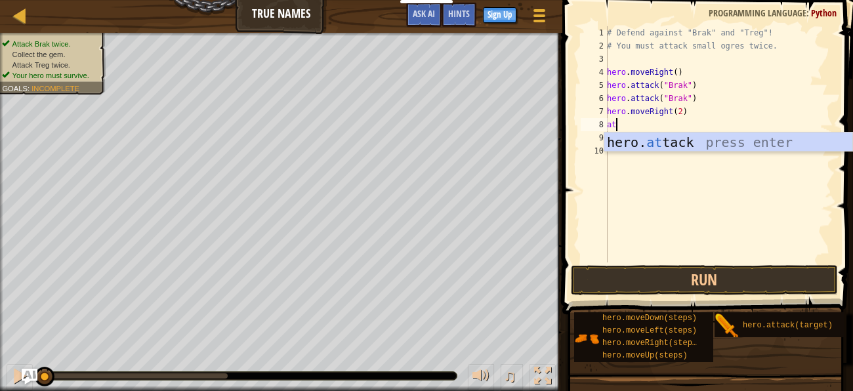
scroll to position [4, 6]
click at [678, 148] on div "hero. att ack press enter" at bounding box center [729, 162] width 248 height 59
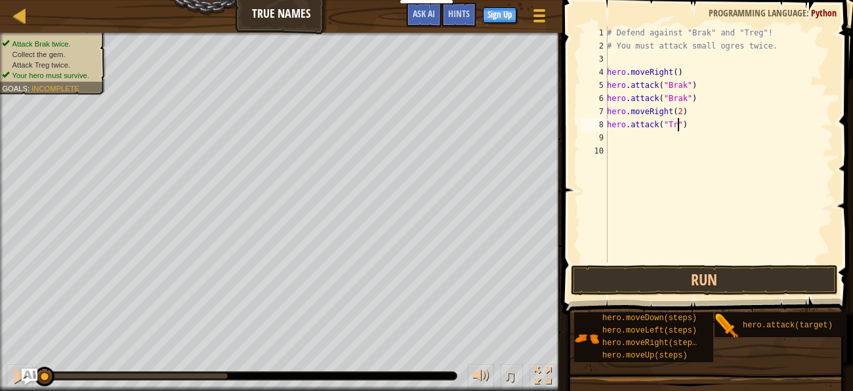
type textarea "hero.attack("Treg")"
click at [696, 282] on button "Run" at bounding box center [704, 280] width 267 height 30
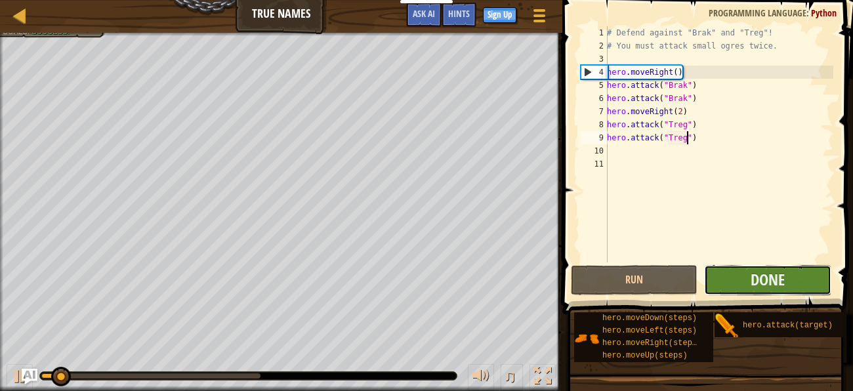
click at [736, 282] on button "Done" at bounding box center [767, 280] width 127 height 30
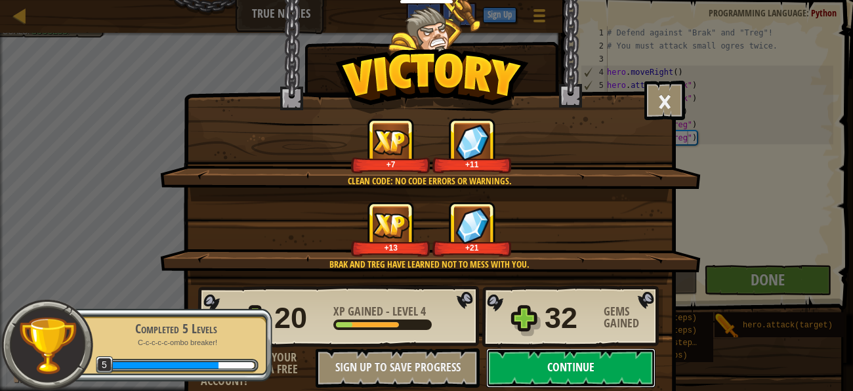
click at [534, 365] on button "Continue" at bounding box center [570, 368] width 169 height 39
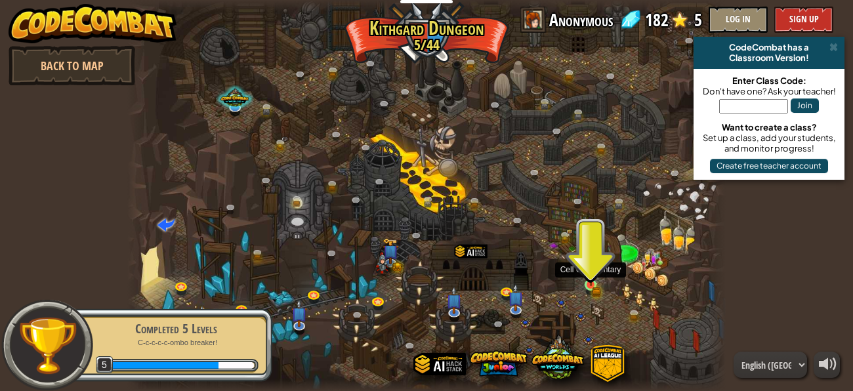
click at [587, 273] on img at bounding box center [591, 271] width 8 height 8
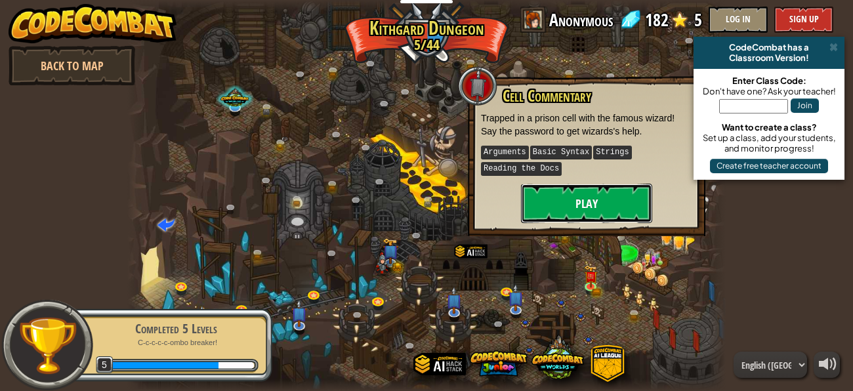
click at [570, 207] on button "Play" at bounding box center [586, 203] width 131 height 39
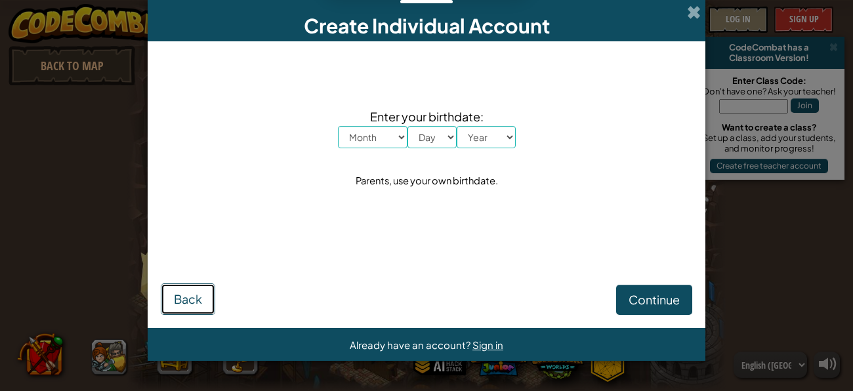
click at [182, 289] on button "Back" at bounding box center [188, 300] width 54 height 32
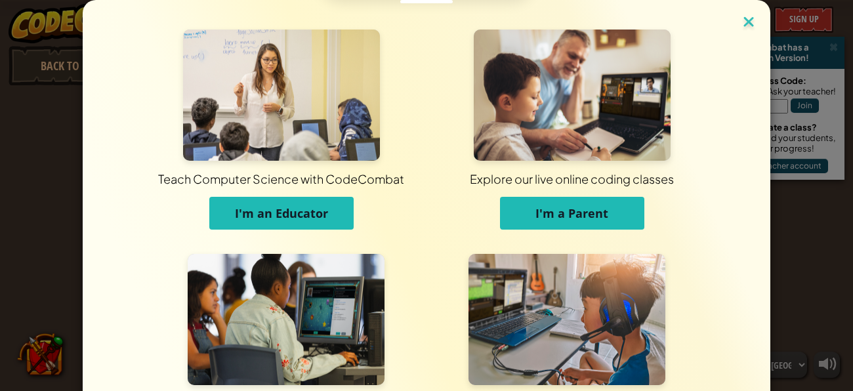
click at [752, 16] on img at bounding box center [749, 23] width 17 height 20
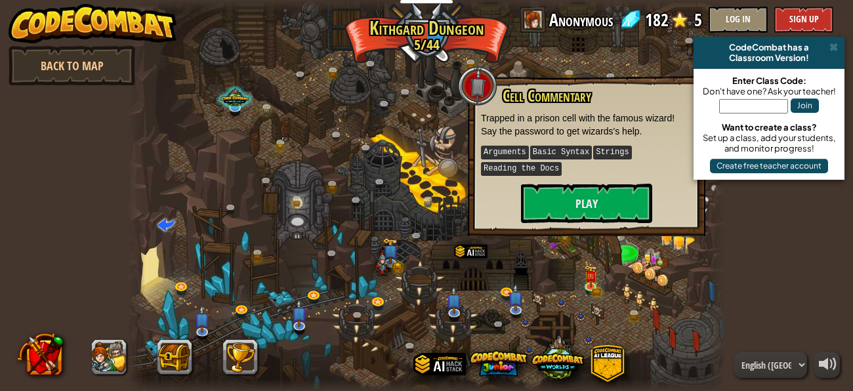
scroll to position [1, 0]
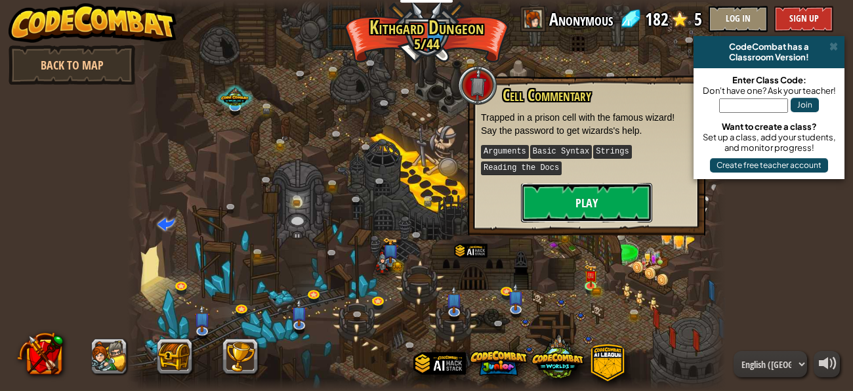
click at [614, 202] on button "Play" at bounding box center [586, 202] width 131 height 39
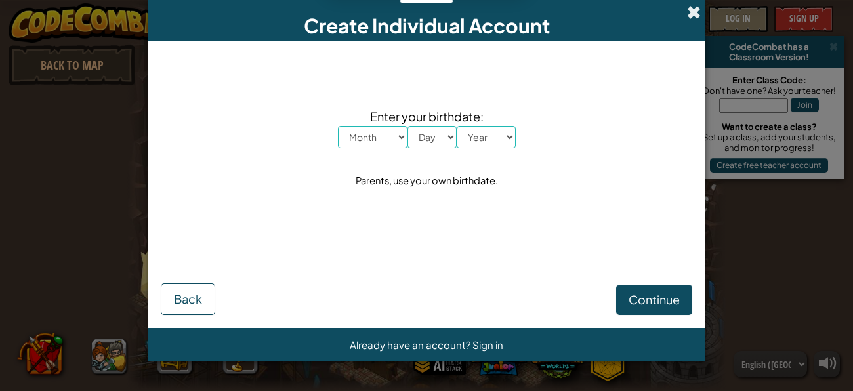
click at [695, 13] on span at bounding box center [694, 12] width 14 height 14
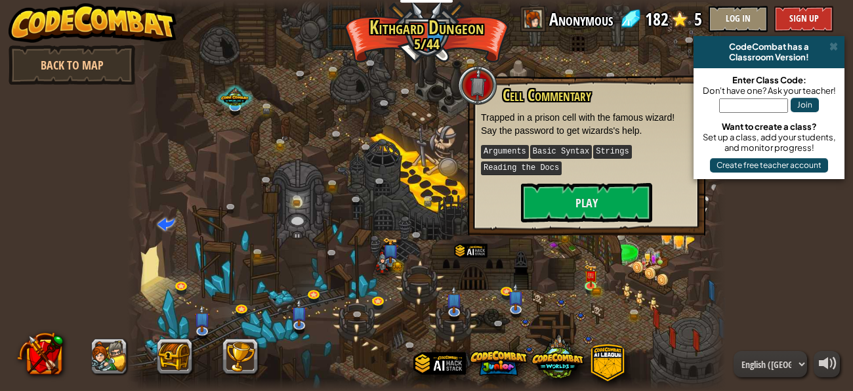
click at [590, 247] on div at bounding box center [426, 194] width 599 height 391
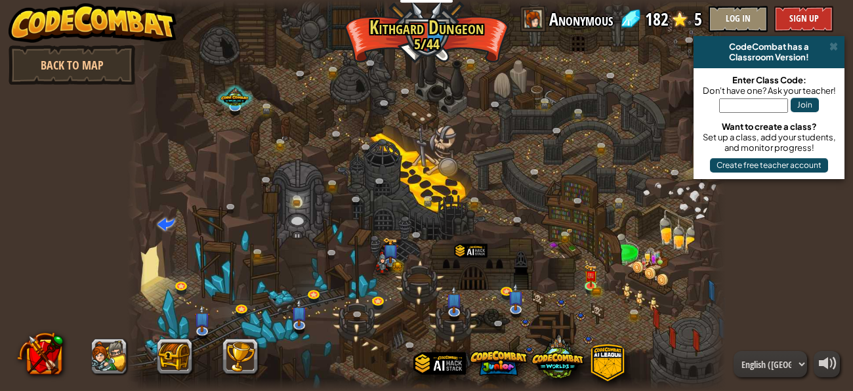
scroll to position [0, 0]
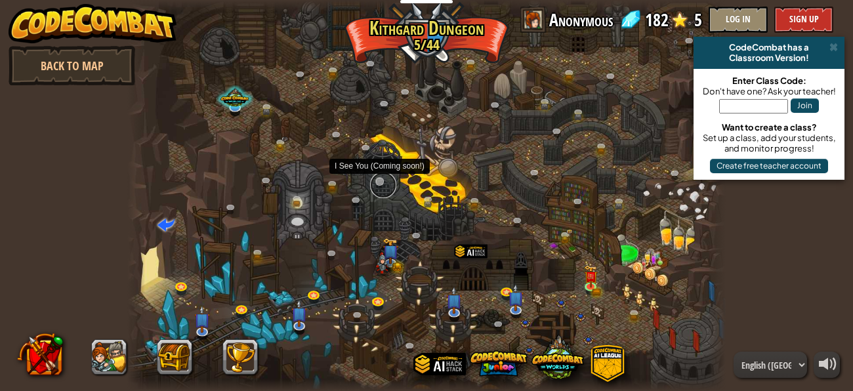
click at [377, 184] on link at bounding box center [383, 185] width 26 height 26
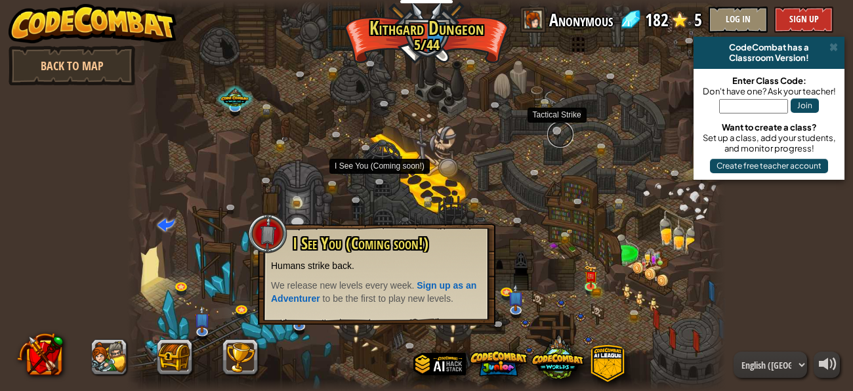
click at [557, 129] on link at bounding box center [561, 134] width 26 height 26
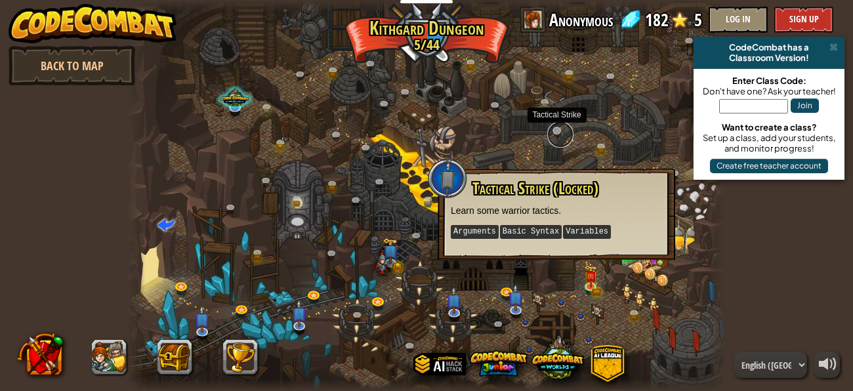
click at [557, 129] on link at bounding box center [561, 134] width 26 height 26
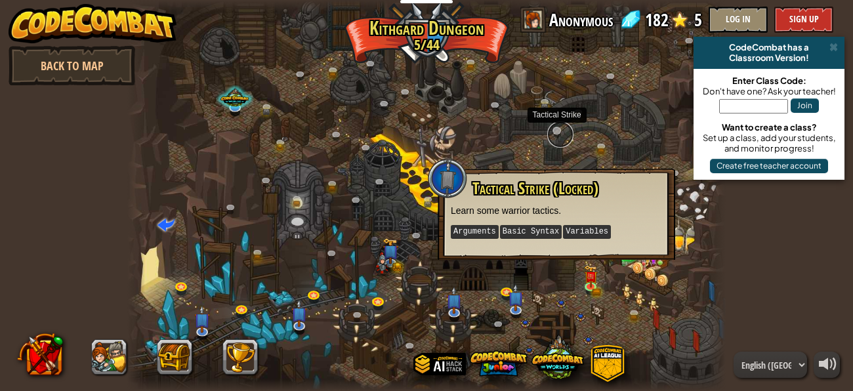
click at [557, 129] on link at bounding box center [561, 134] width 26 height 26
click at [574, 228] on kbd "Variables" at bounding box center [587, 232] width 48 height 14
click at [566, 185] on span "Tactical Strike (Locked)" at bounding box center [536, 188] width 126 height 22
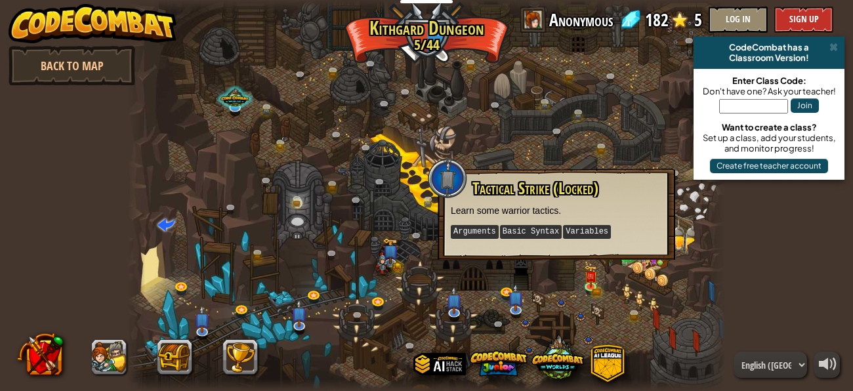
click at [725, 268] on div at bounding box center [717, 195] width 18 height 391
